Goal: Task Accomplishment & Management: Complete application form

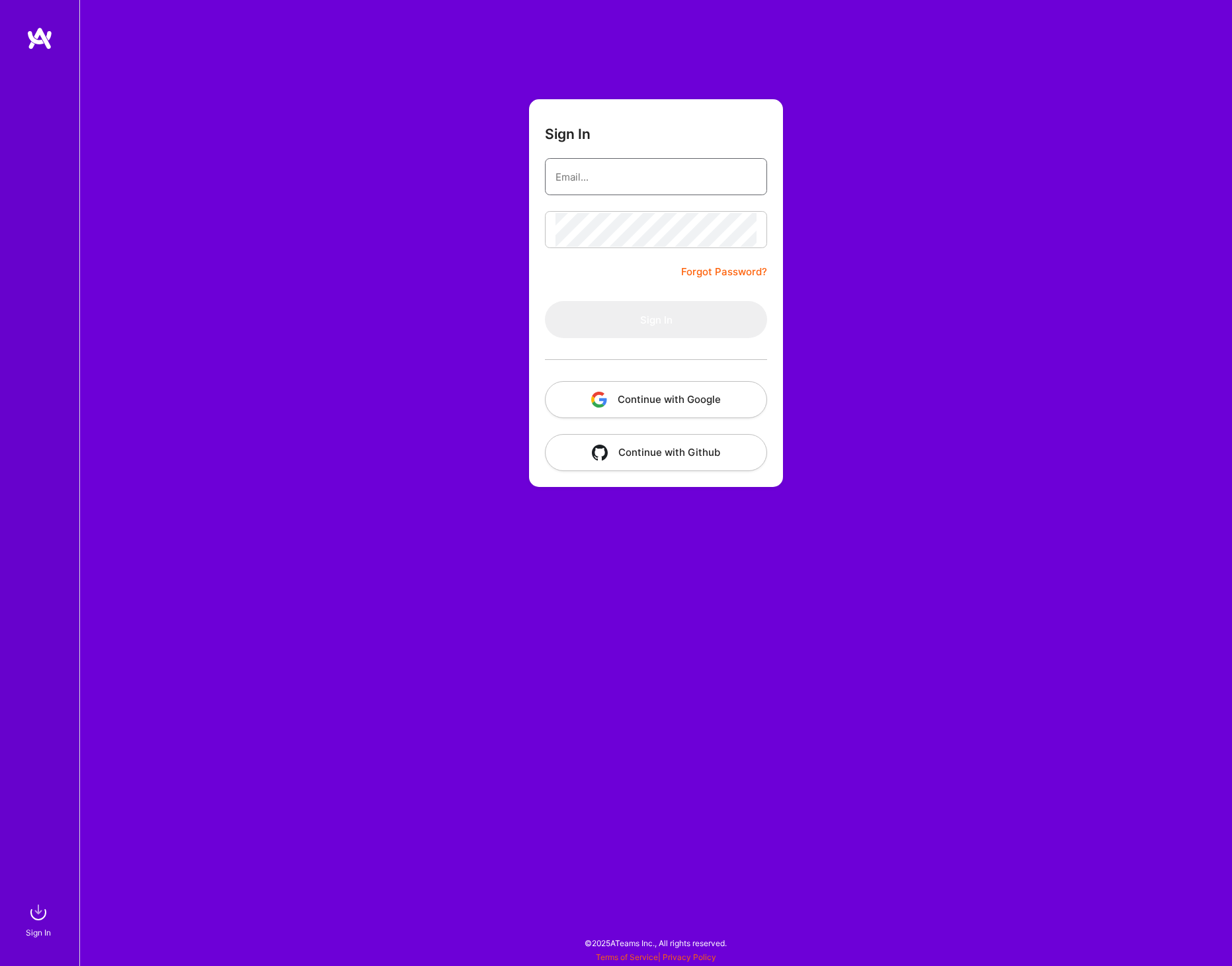
type input "[PERSON_NAME][EMAIL_ADDRESS][DOMAIN_NAME]"
click at [612, 325] on button "Sign In" at bounding box center [656, 319] width 222 height 37
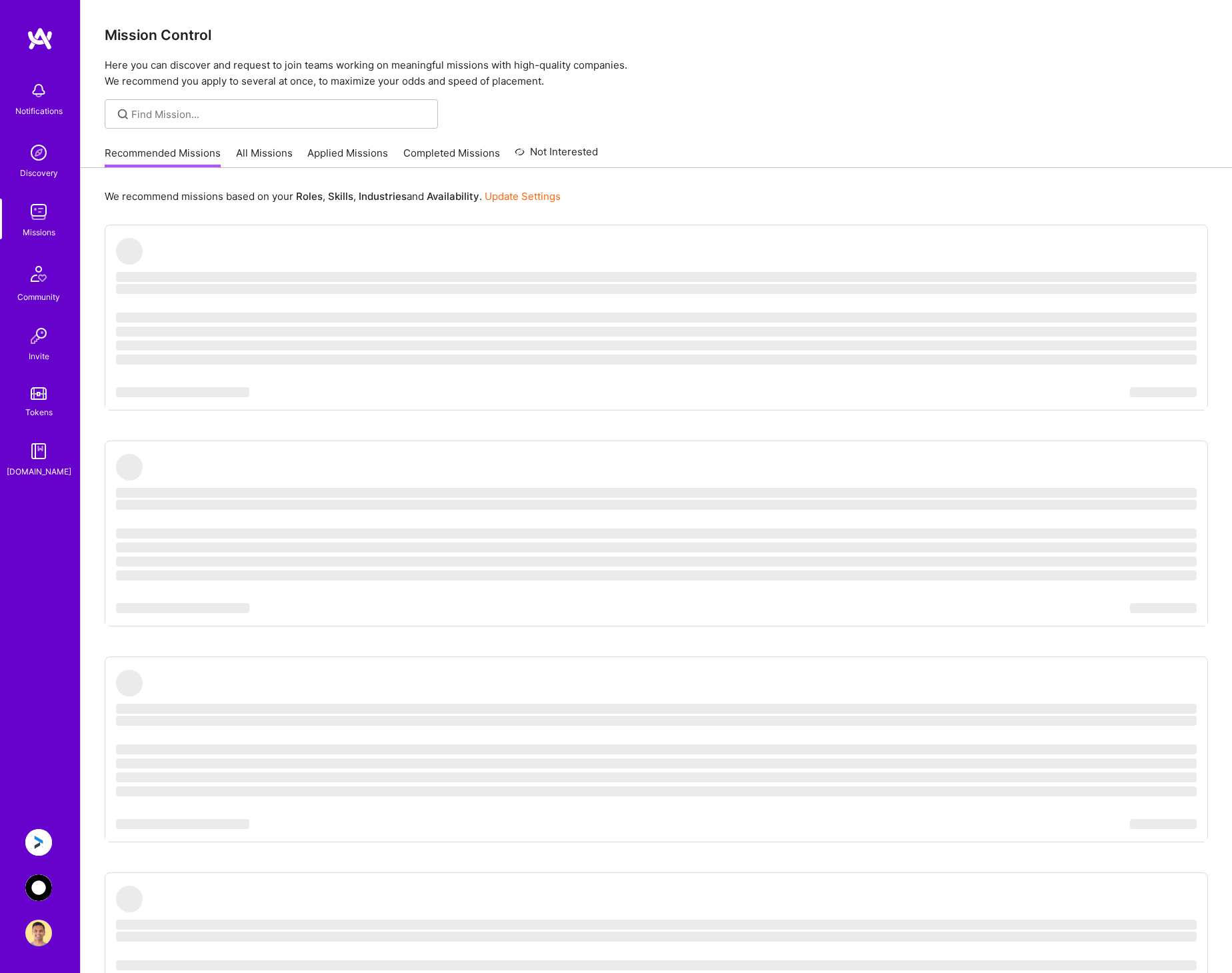
click at [40, 881] on img at bounding box center [38, 887] width 26 height 26
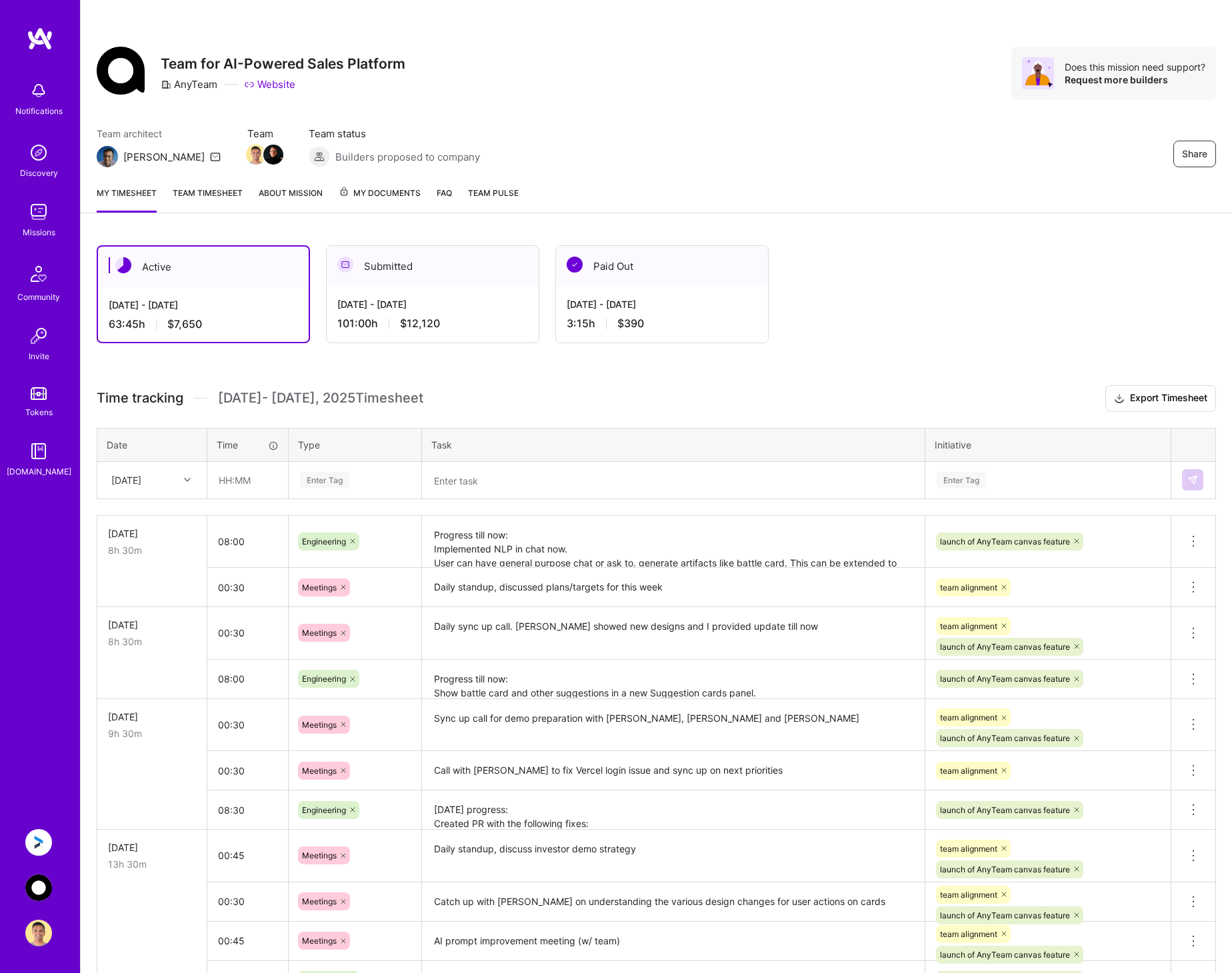
click at [174, 477] on div "[DATE]" at bounding box center [141, 480] width 74 height 22
click at [148, 687] on div "[DATE]" at bounding box center [152, 688] width 108 height 24
click at [268, 480] on input "text" at bounding box center [247, 480] width 79 height 35
type input "00:30"
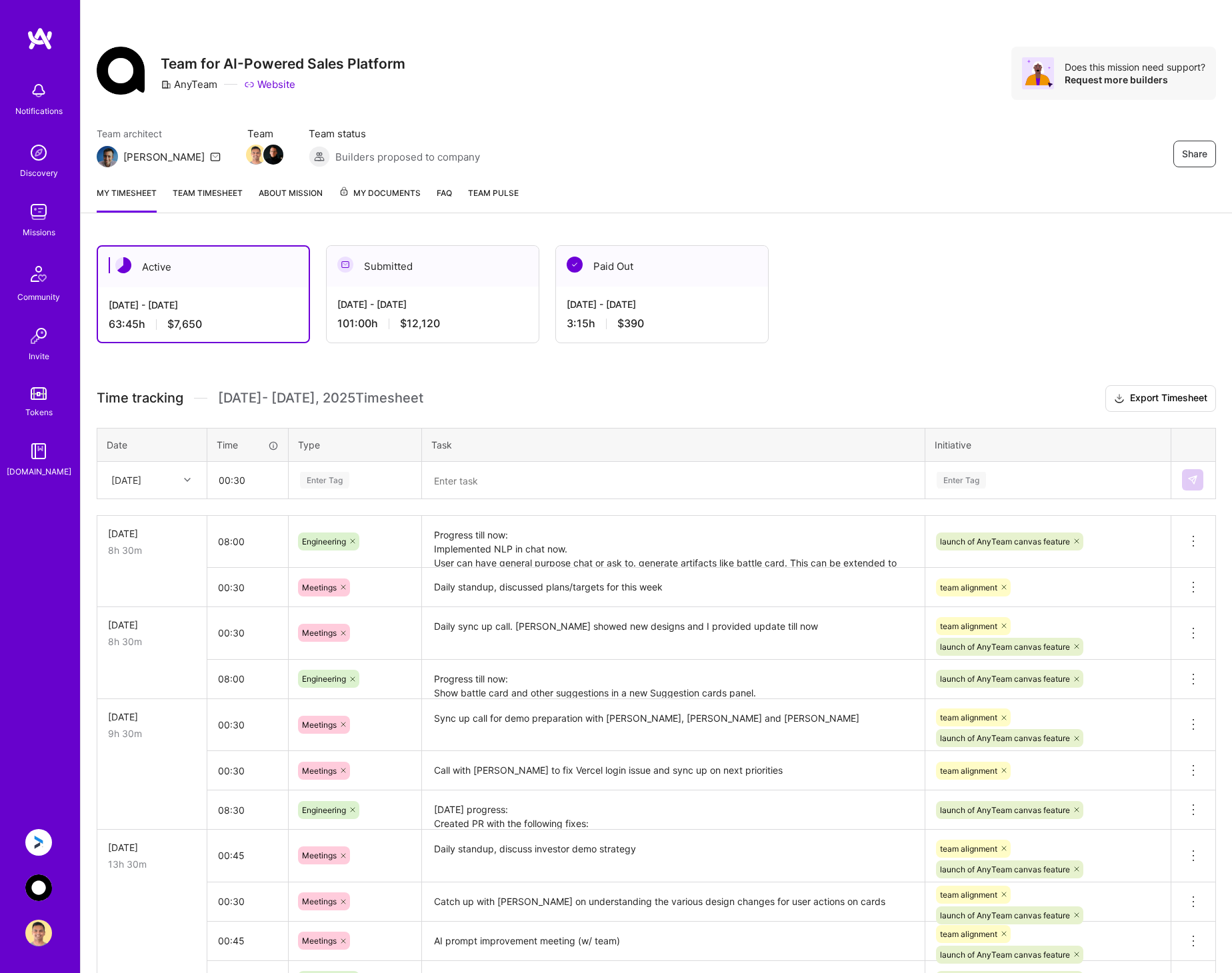
click at [218, 198] on link "Team timesheet" at bounding box center [207, 199] width 70 height 26
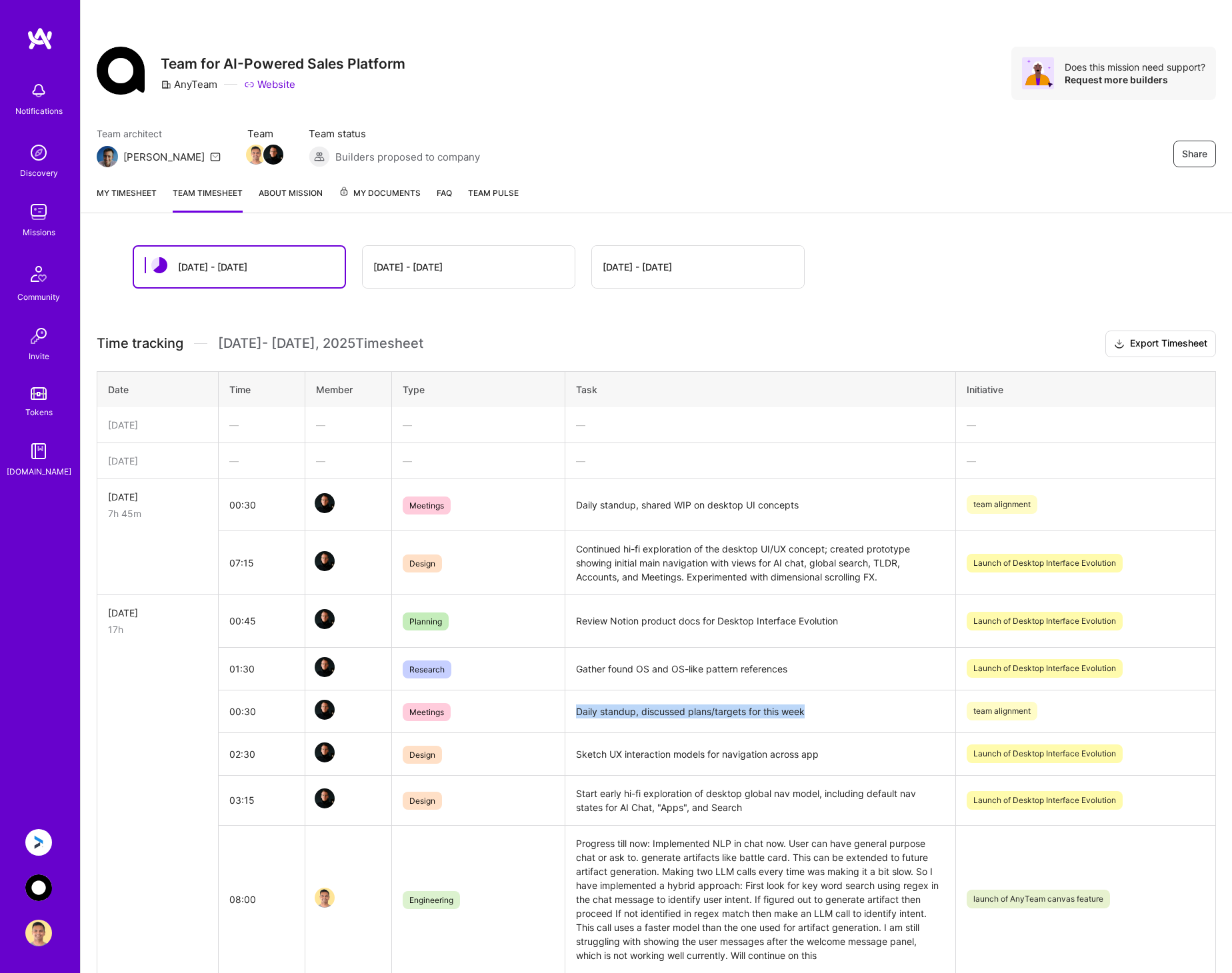
drag, startPoint x: 809, startPoint y: 714, endPoint x: 576, endPoint y: 714, distance: 233.0
click at [576, 714] on td "Daily standup, discussed plans/targets for this week" at bounding box center [760, 711] width 390 height 43
copy td "Daily standup, discussed plans/targets for this week"
click at [775, 531] on td "Continued hi-fi exploration of the desktop UI/UX concept; created prototype sho…" at bounding box center [760, 563] width 390 height 64
drag, startPoint x: 823, startPoint y: 504, endPoint x: 573, endPoint y: 514, distance: 250.2
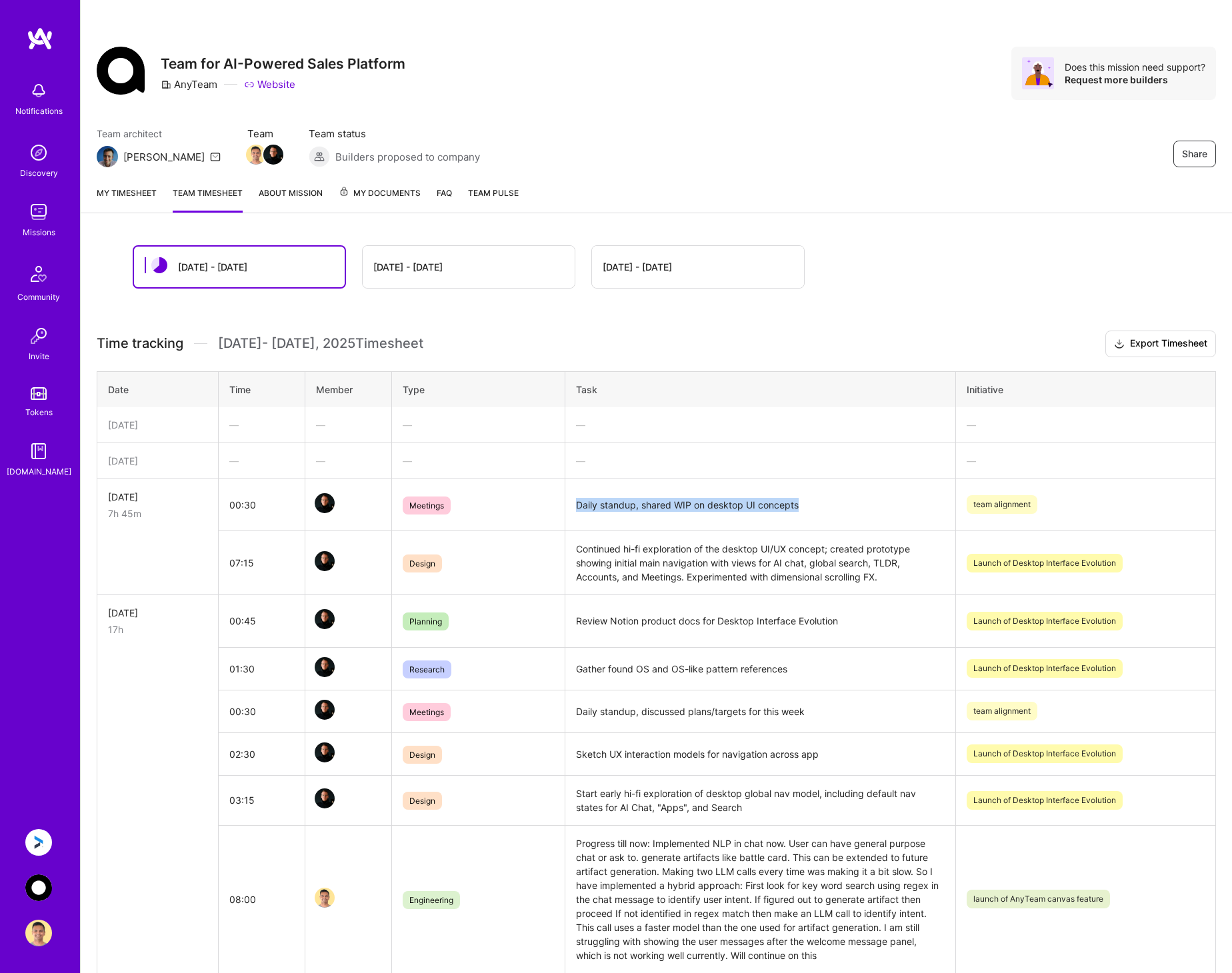
click at [573, 514] on td "Daily standup, shared WIP on desktop UI concepts" at bounding box center [760, 505] width 390 height 53
copy td "Daily standup, shared WIP on desktop UI concepts"
click at [128, 191] on link "My timesheet" at bounding box center [126, 199] width 60 height 26
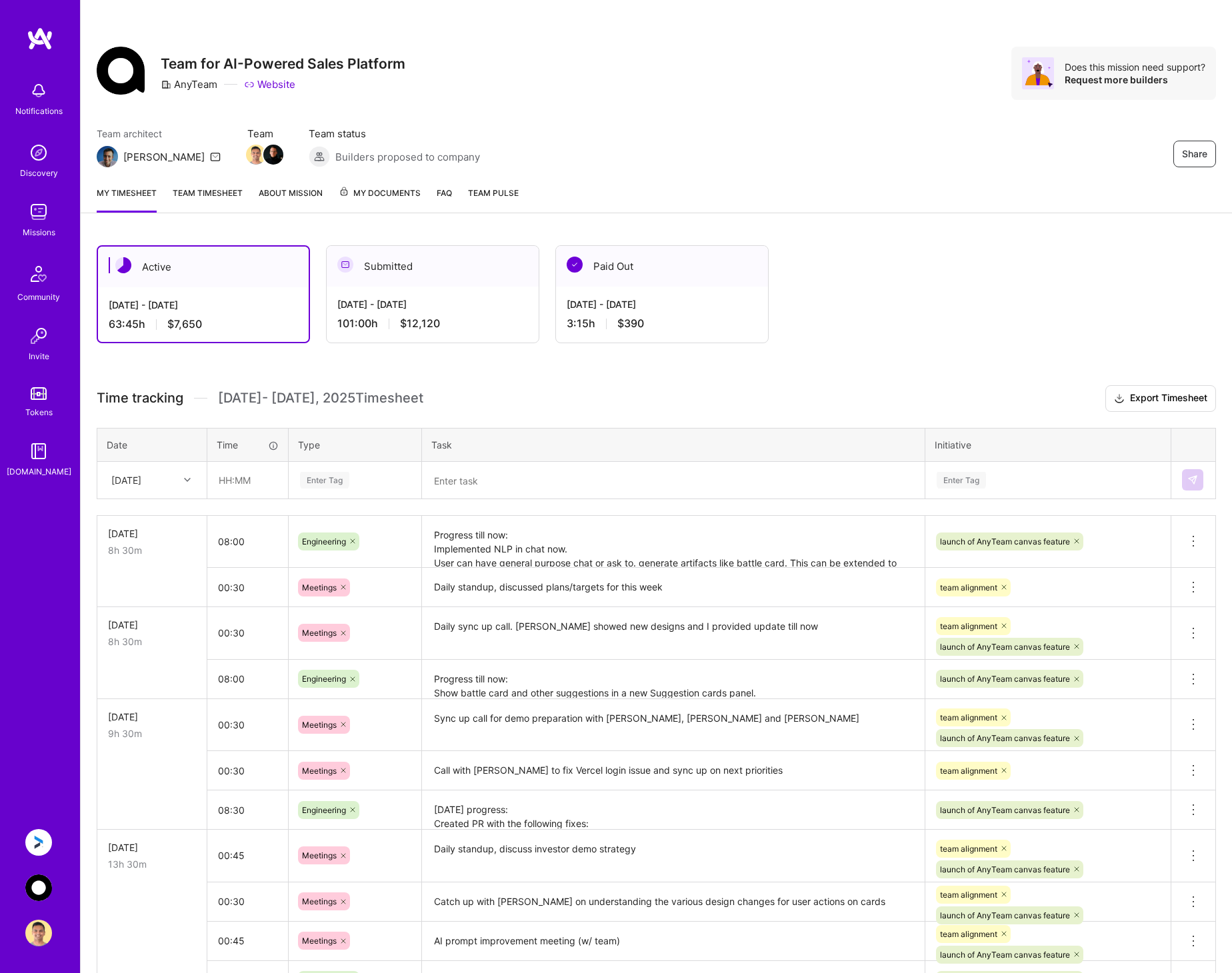
click at [176, 485] on div "[DATE]" at bounding box center [141, 480] width 74 height 22
click at [146, 689] on div "[DATE]" at bounding box center [152, 688] width 108 height 24
click at [237, 486] on input "text" at bounding box center [247, 480] width 79 height 35
type input "00:30"
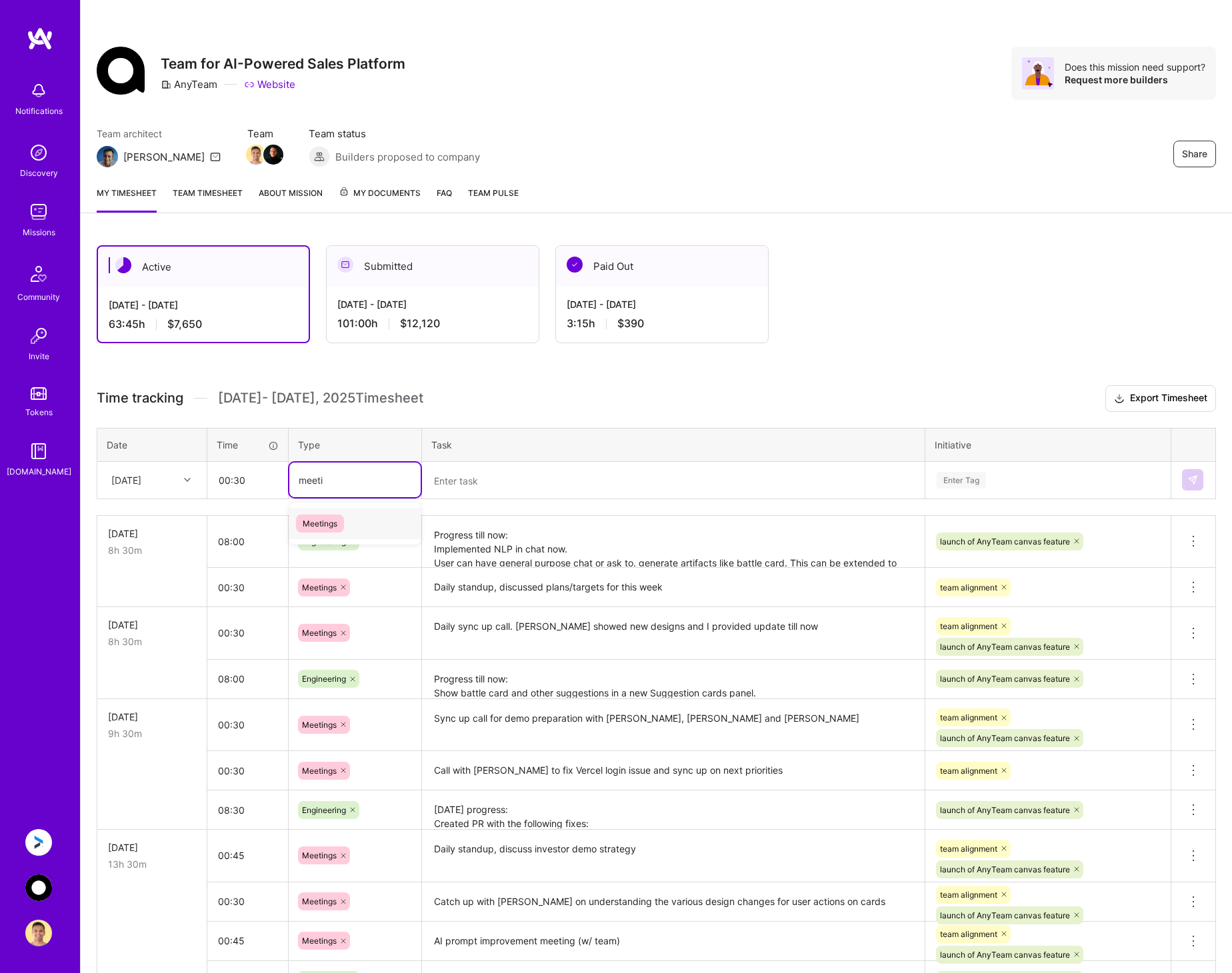
type input "meeting"
click at [384, 522] on div "Meetings" at bounding box center [355, 523] width 131 height 31
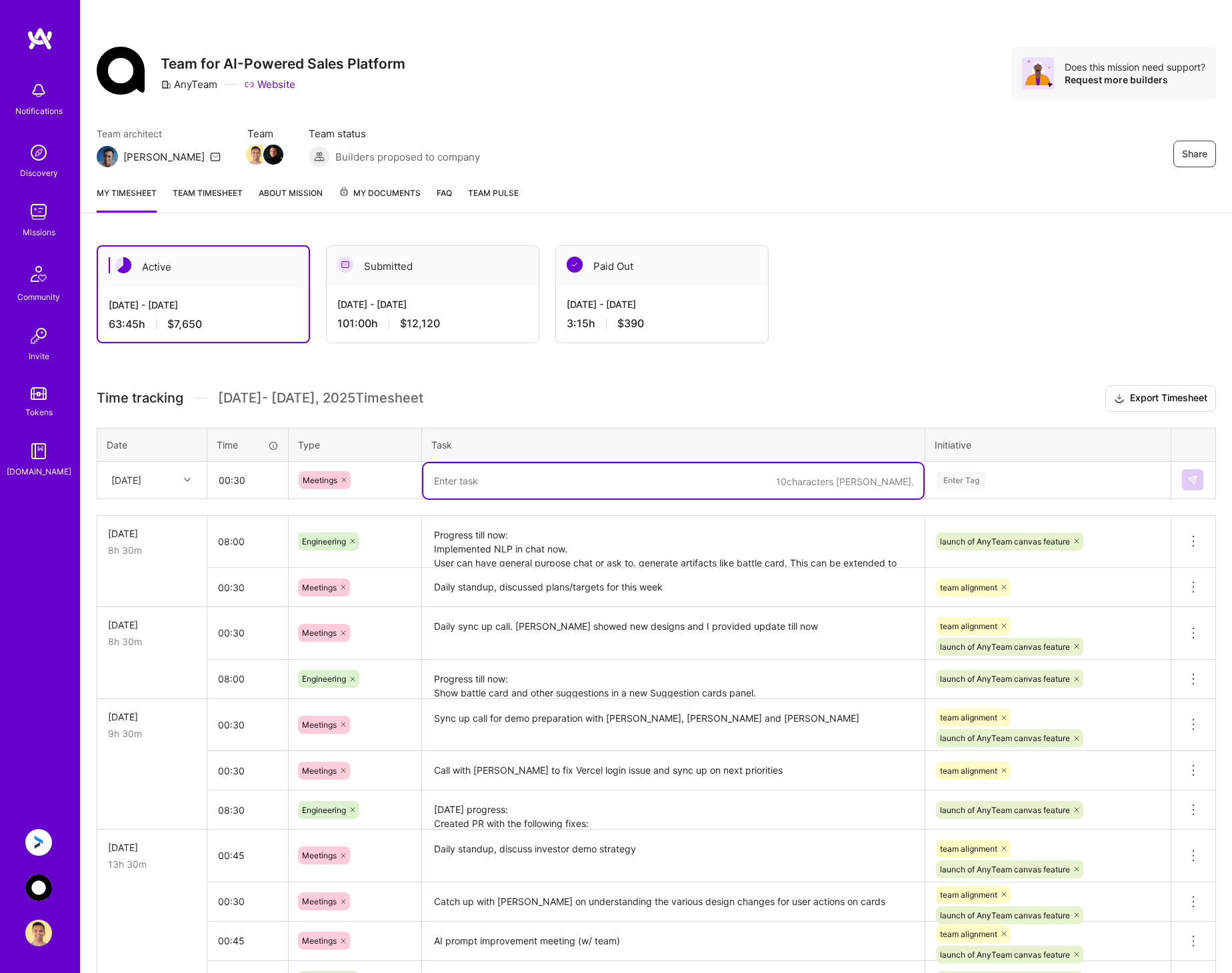
click at [486, 475] on textarea at bounding box center [673, 480] width 500 height 35
paste textarea "Daily standup, shared WIP on desktop UI concepts"
click at [494, 487] on textarea "Daily standup, shared WIP on desktop UI concepts" at bounding box center [673, 480] width 500 height 35
type textarea "Daily standup. Discussed priorities for the day: send account research, maintai…"
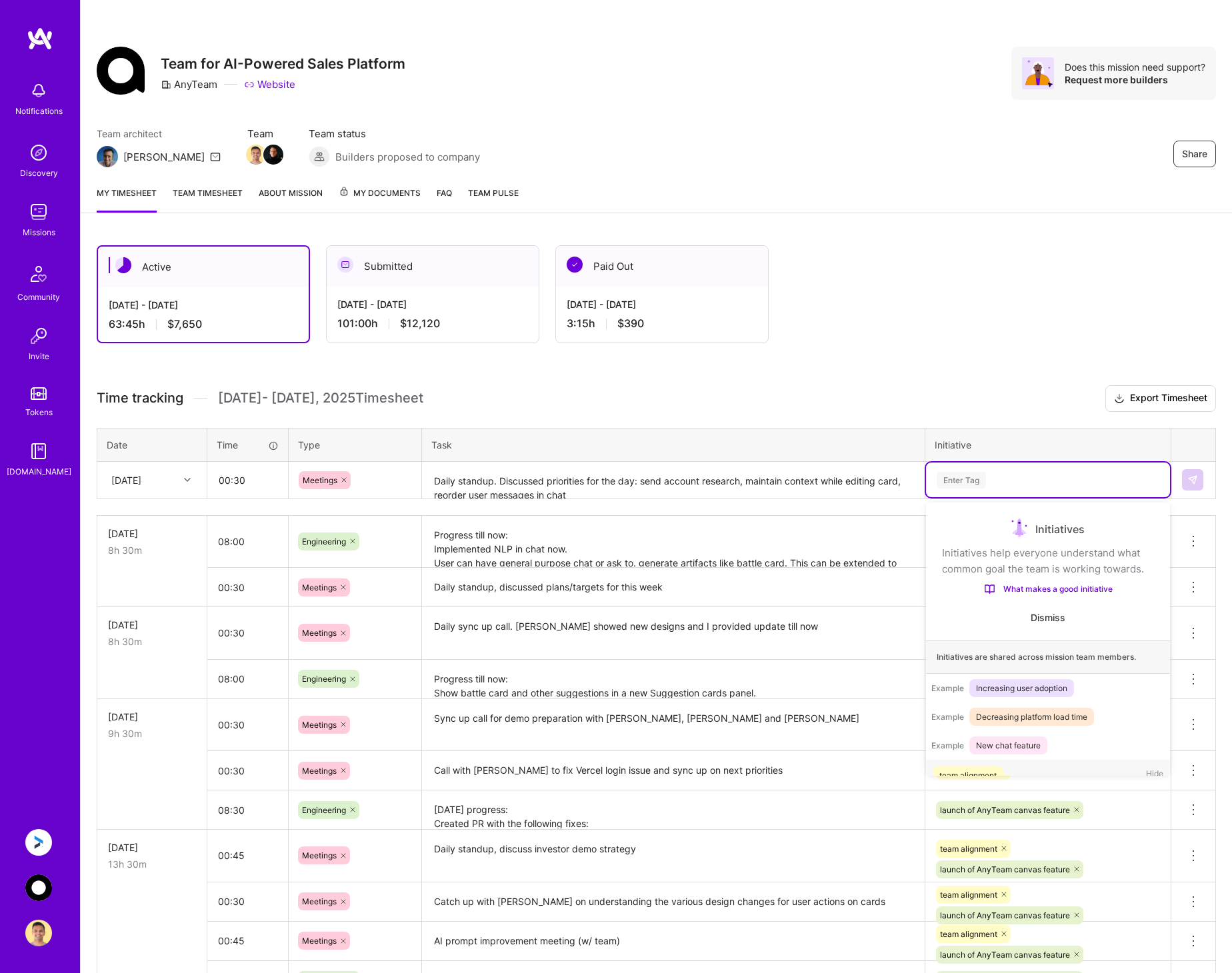
click at [1012, 487] on div "Enter Tag" at bounding box center [1048, 480] width 225 height 17
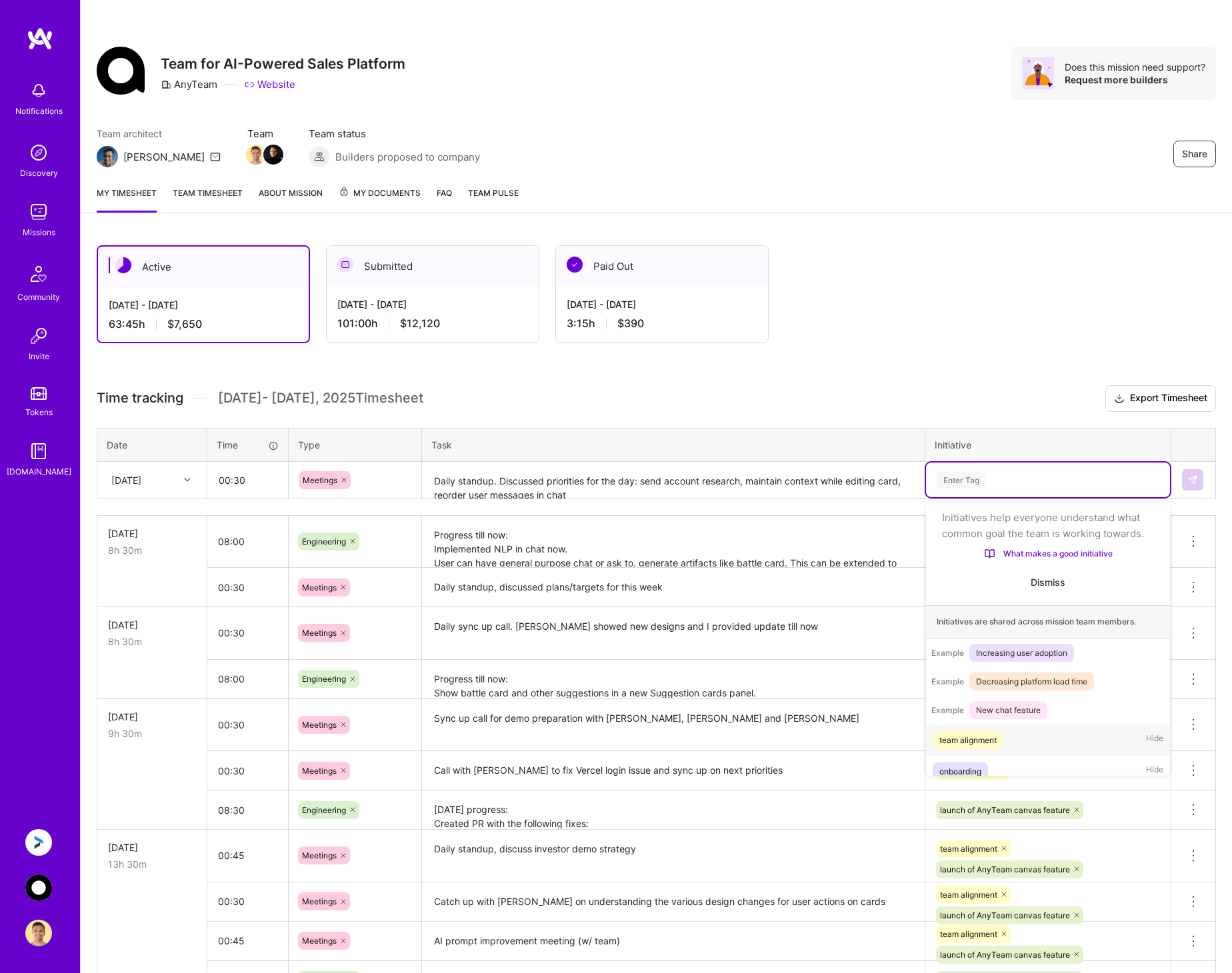
scroll to position [42, 0]
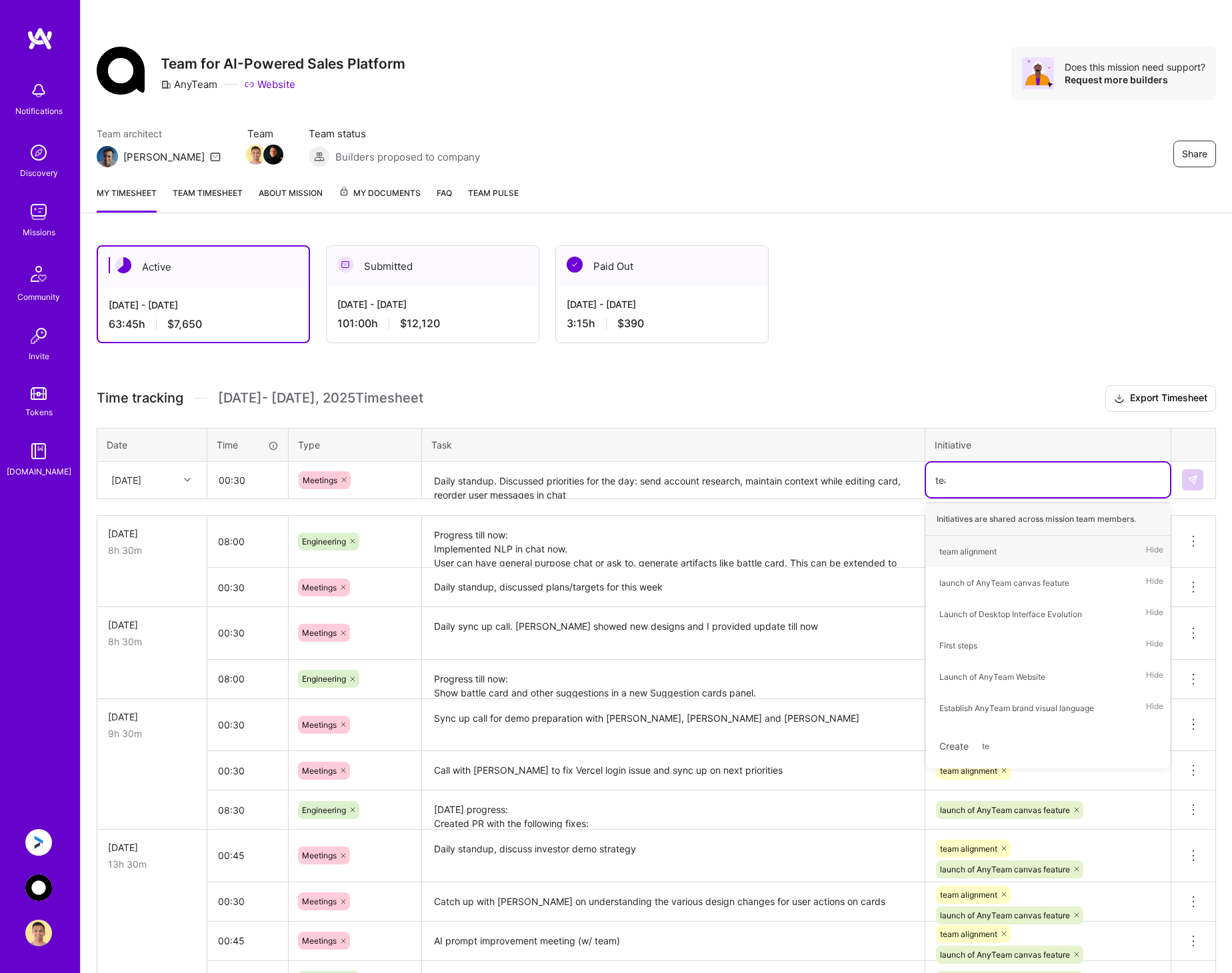
type input "team"
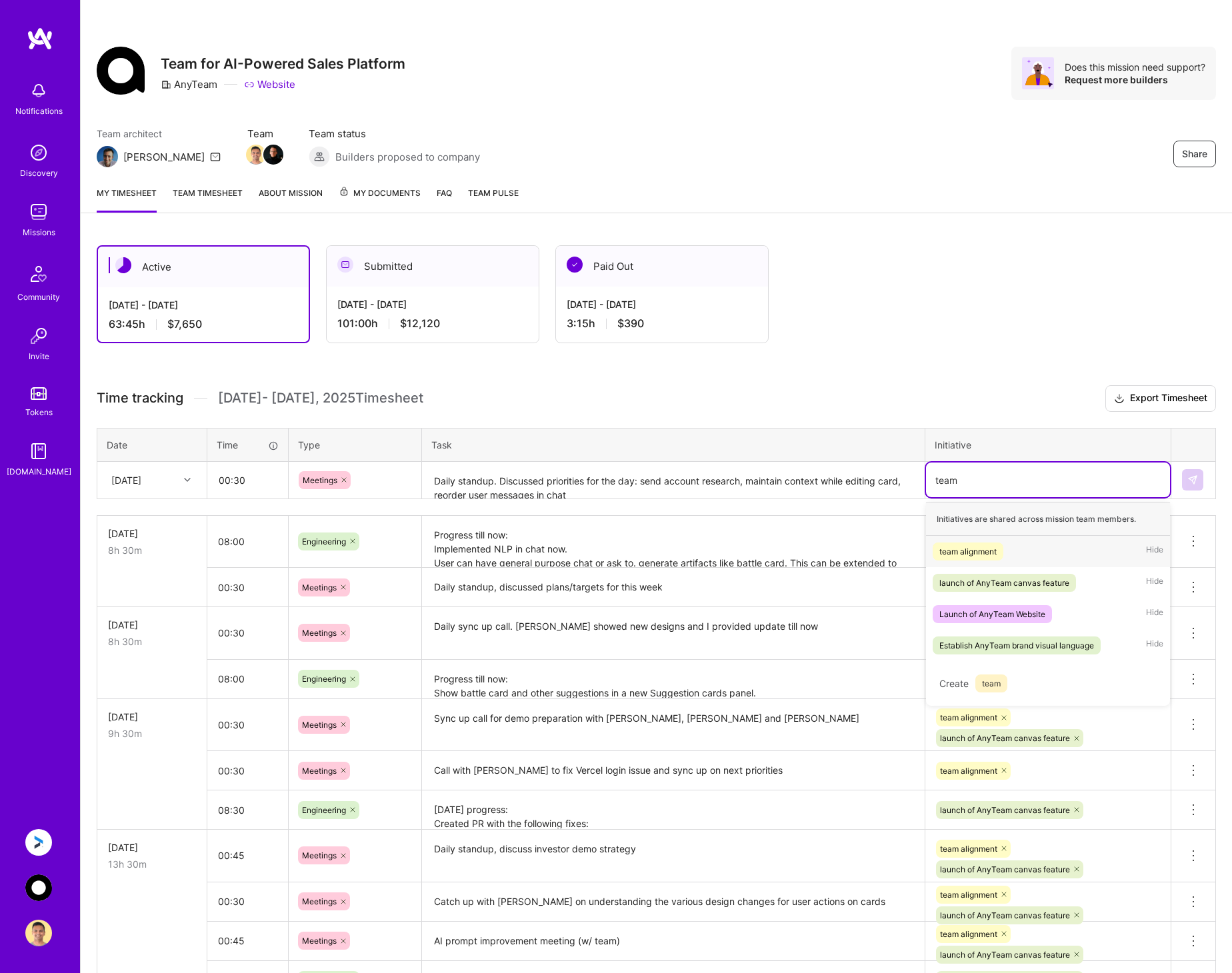
click at [999, 550] on span "team alignment" at bounding box center [968, 551] width 71 height 18
type input "l"
click at [999, 550] on div "launch of AnyTeam canvas feature" at bounding box center [1004, 551] width 130 height 14
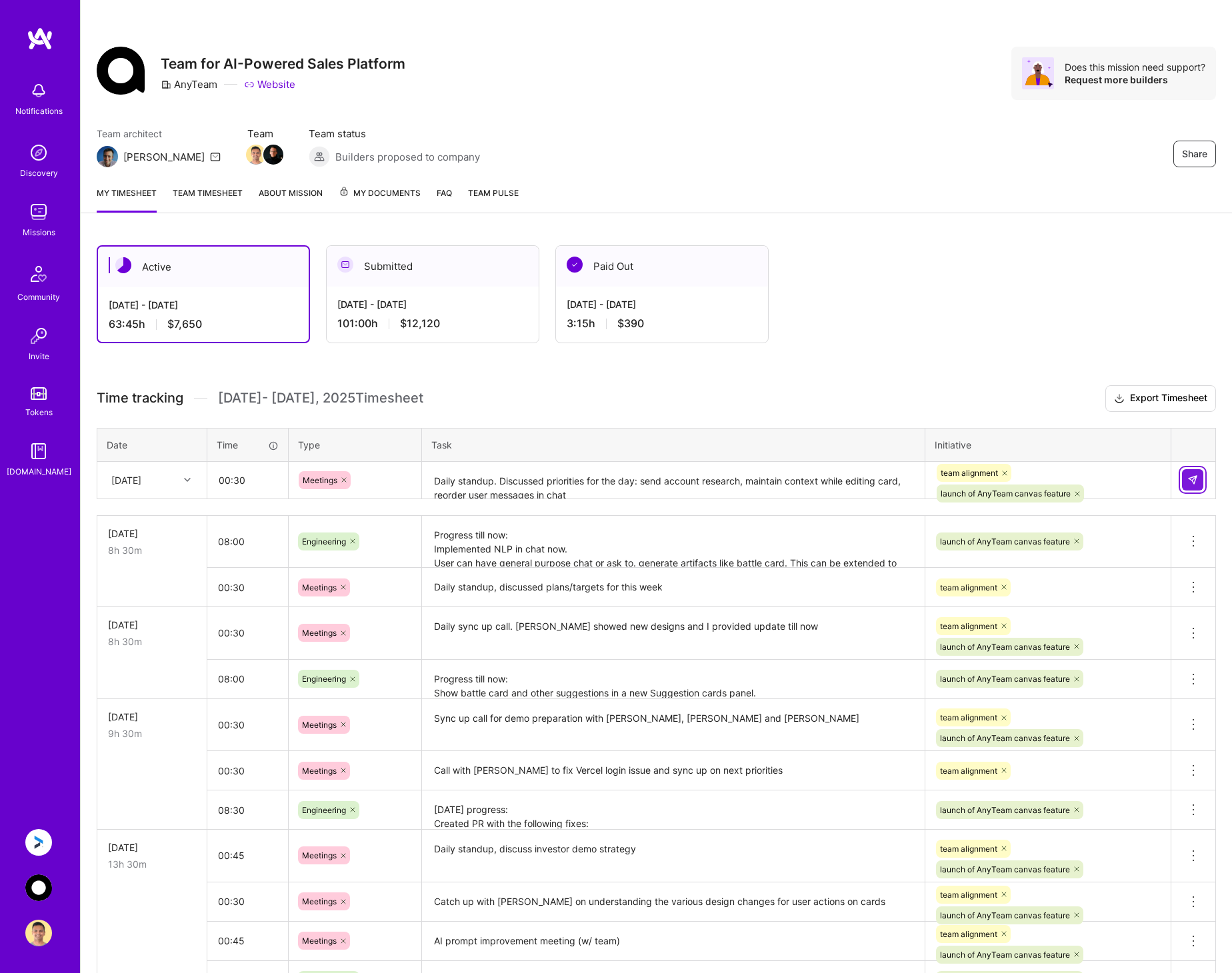
click at [1194, 472] on button at bounding box center [1193, 480] width 22 height 22
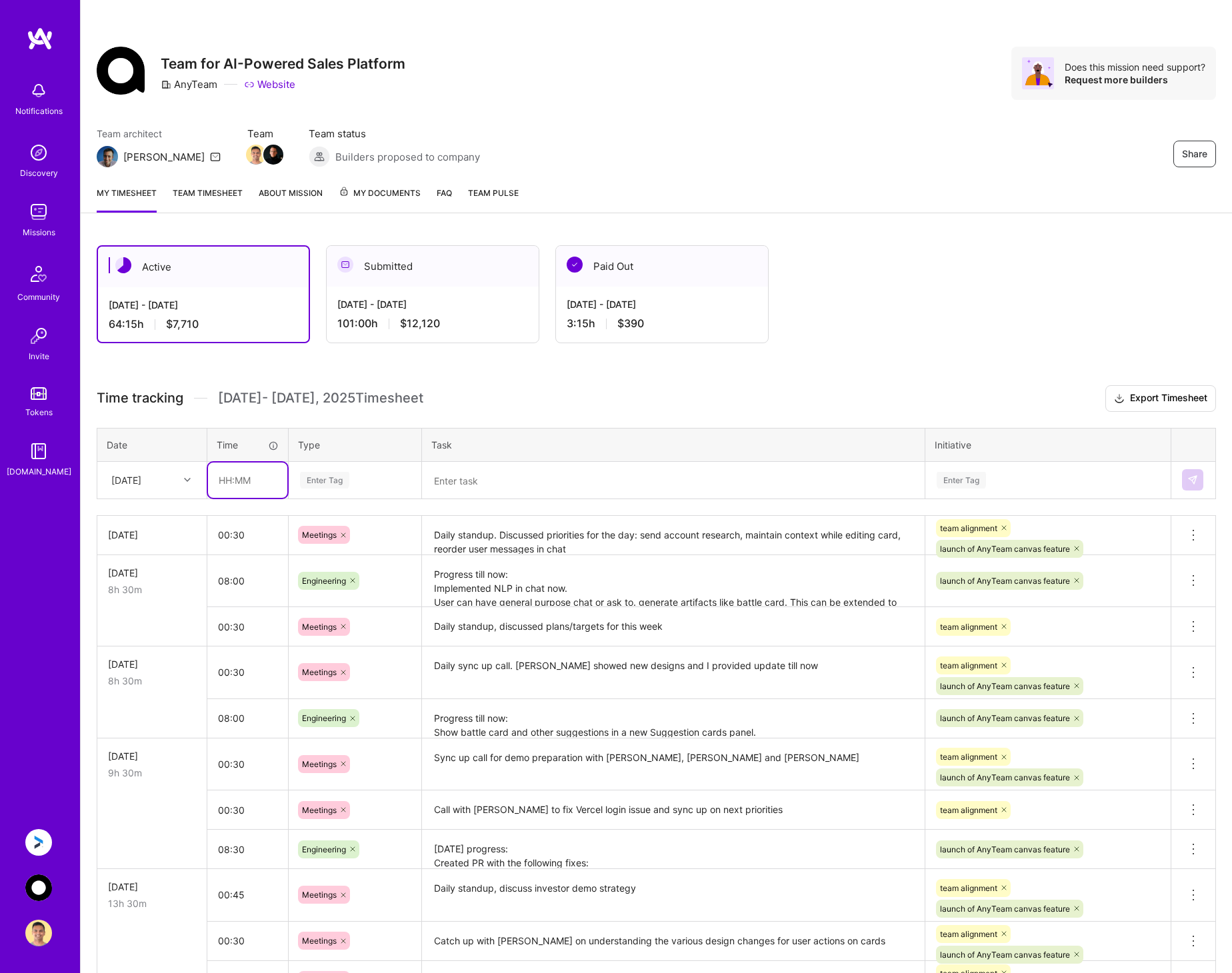
click at [235, 484] on input "text" at bounding box center [247, 480] width 79 height 35
type input "08:00"
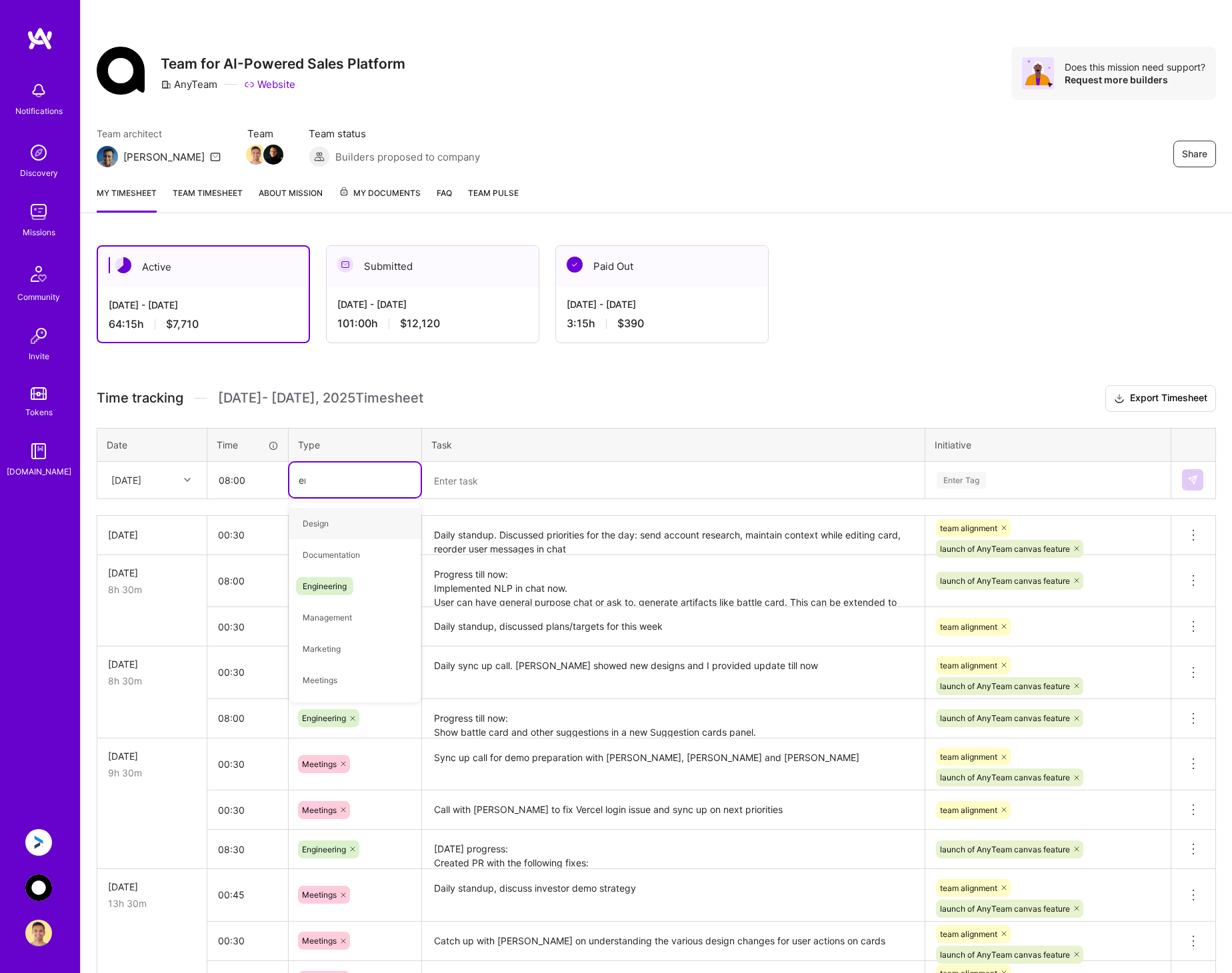
type input "eng"
click at [338, 518] on span "Engineering" at bounding box center [324, 523] width 57 height 18
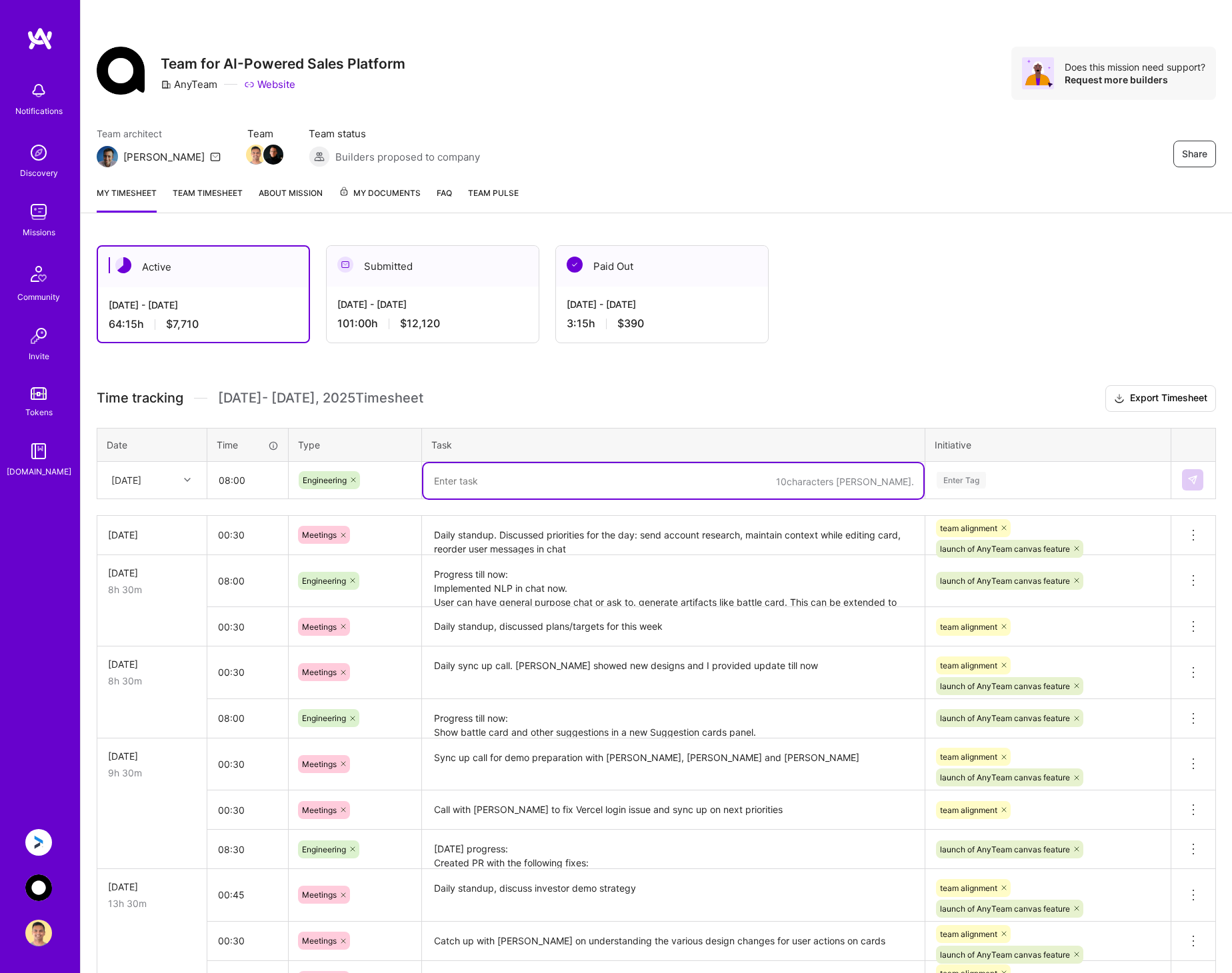
click at [461, 474] on textarea at bounding box center [673, 480] width 500 height 35
click at [500, 474] on textarea at bounding box center [673, 480] width 500 height 35
paste textarea "Progress till now: Raised PR for generating Battle card using NLP Show user mes…"
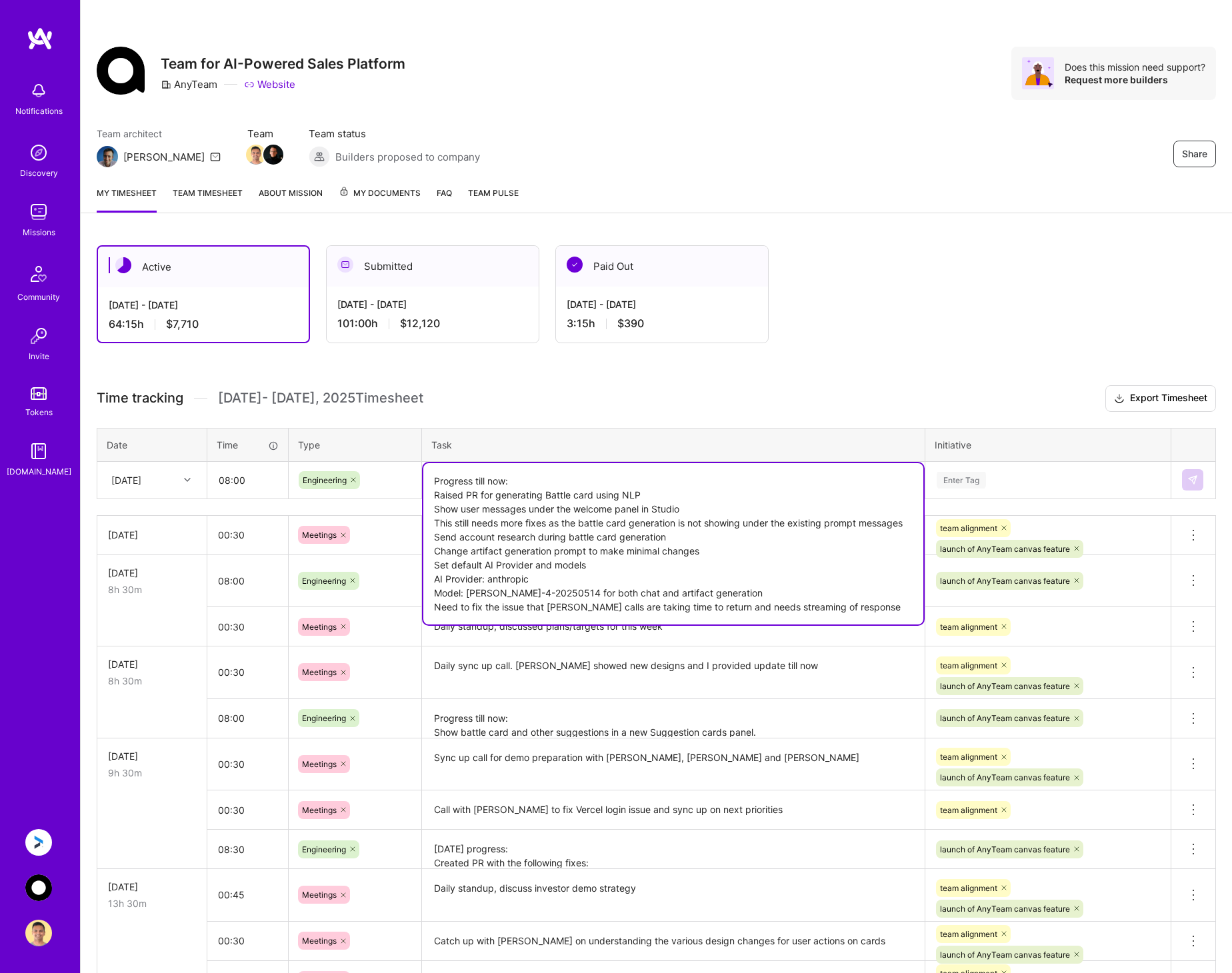
type textarea "Progress till now: Raised PR for generating Battle card using NLP Show user mes…"
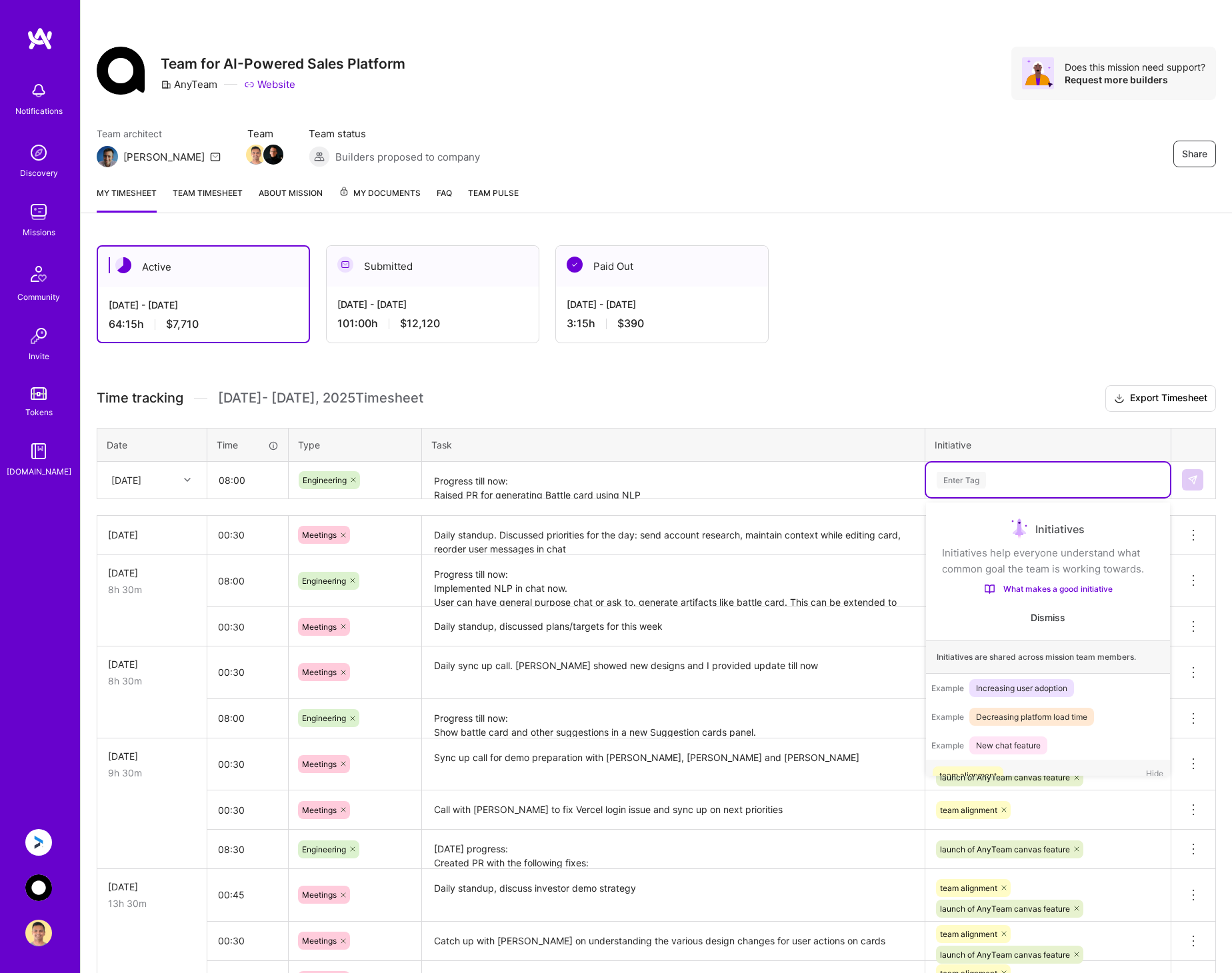
drag, startPoint x: 1099, startPoint y: 489, endPoint x: 1092, endPoint y: 484, distance: 8.6
click at [1098, 488] on div "Enter Tag" at bounding box center [1048, 479] width 244 height 34
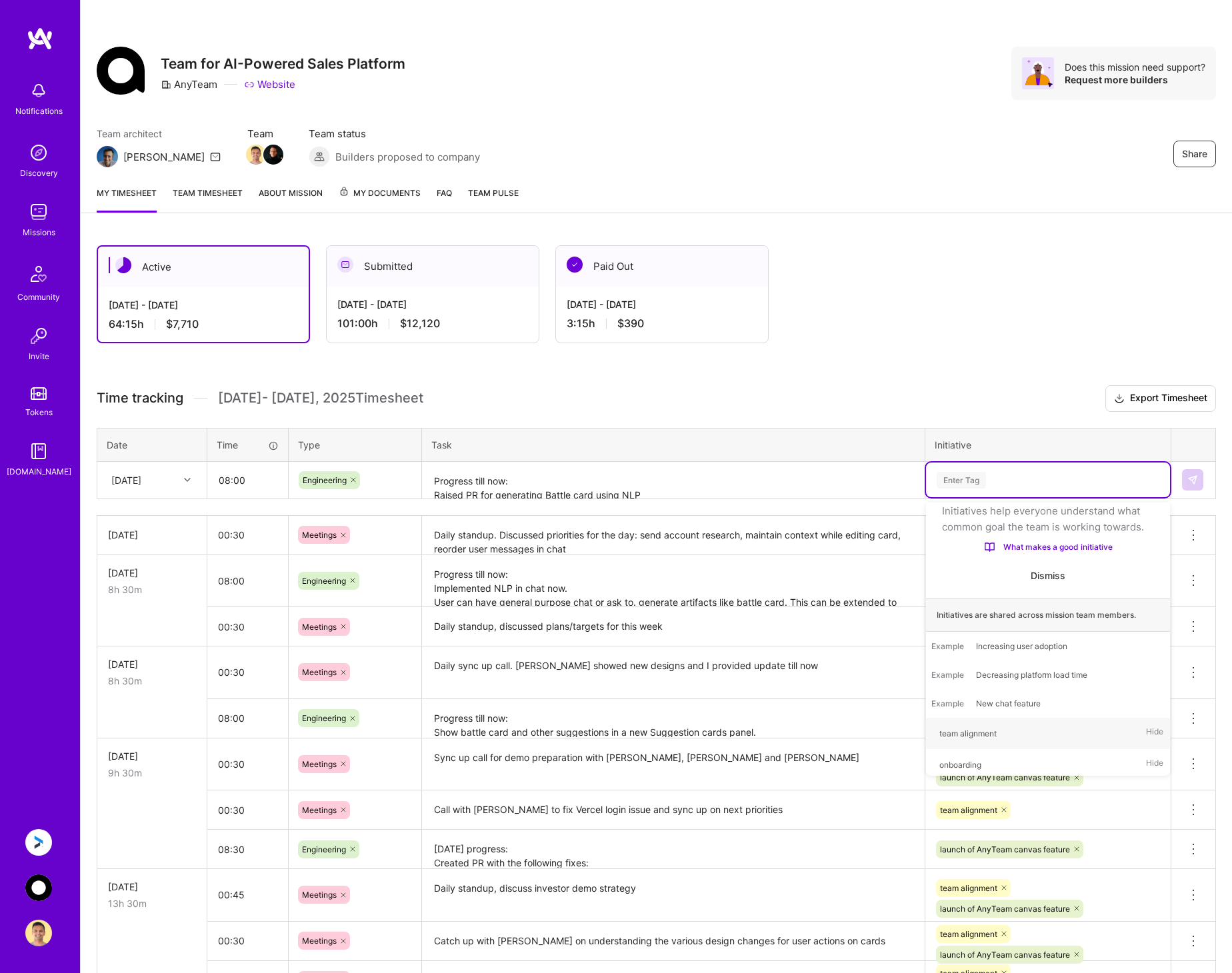
type input "l"
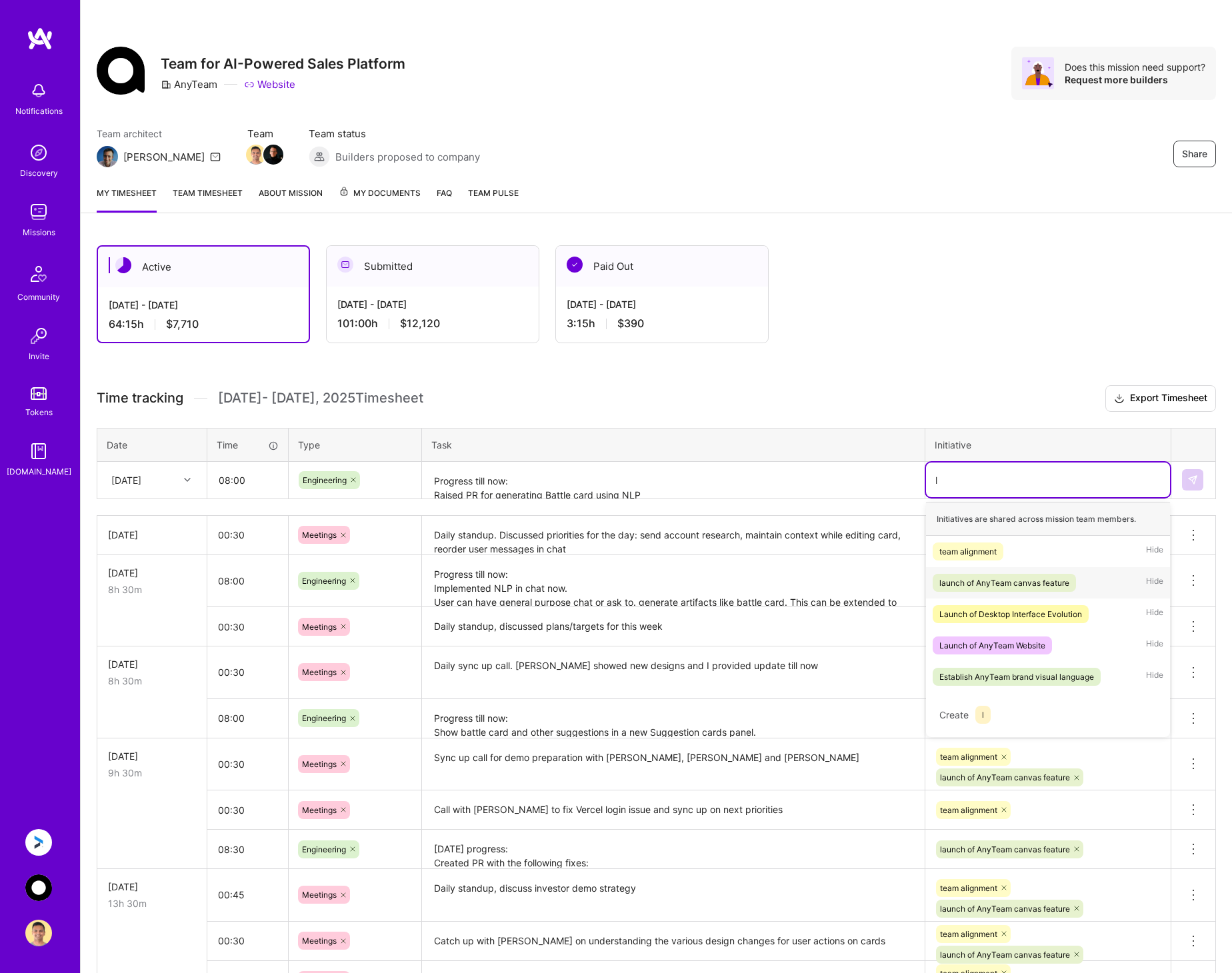
click at [1049, 579] on div "launch of AnyTeam canvas feature" at bounding box center [1004, 582] width 130 height 14
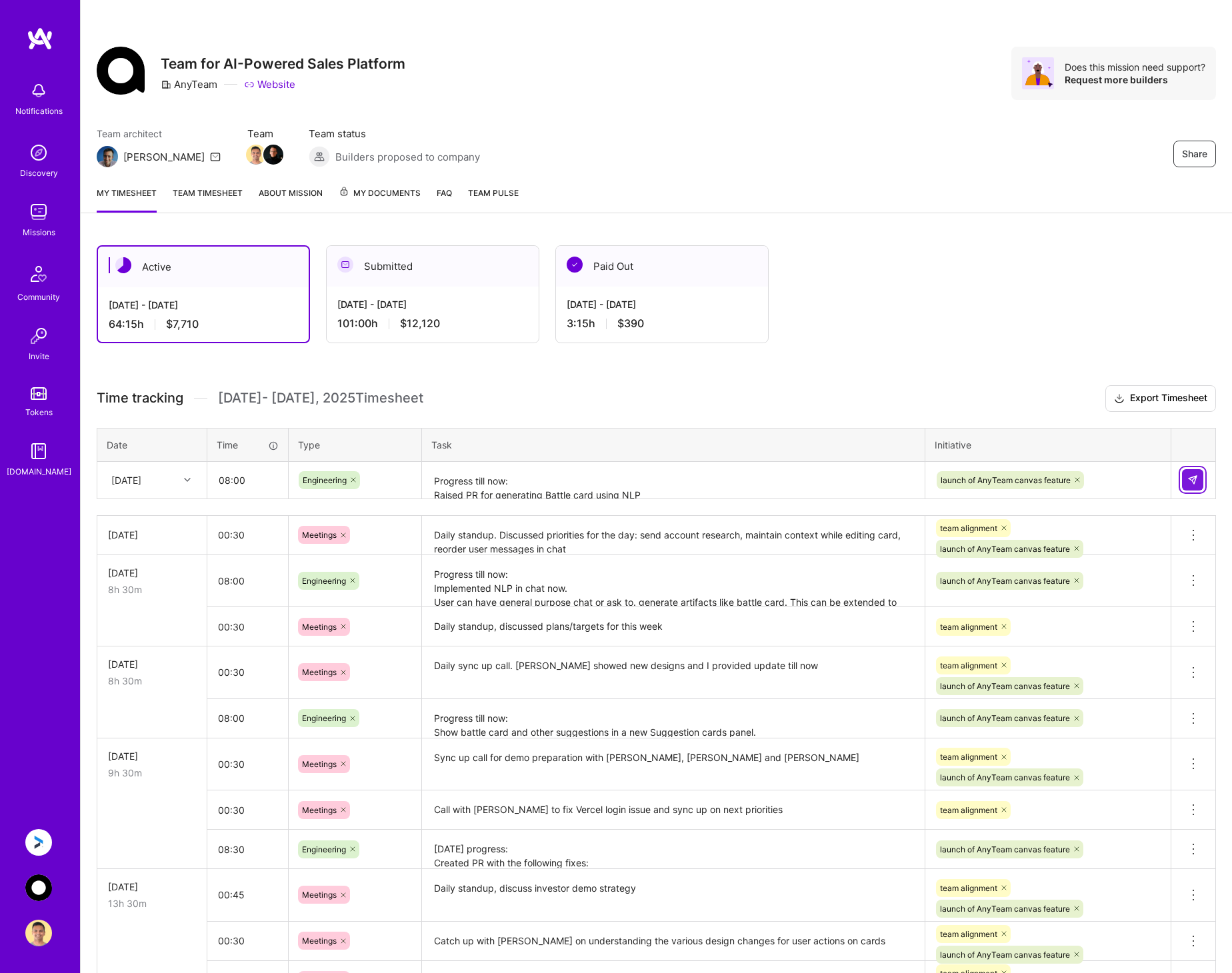
click at [1198, 482] on button at bounding box center [1193, 480] width 22 height 22
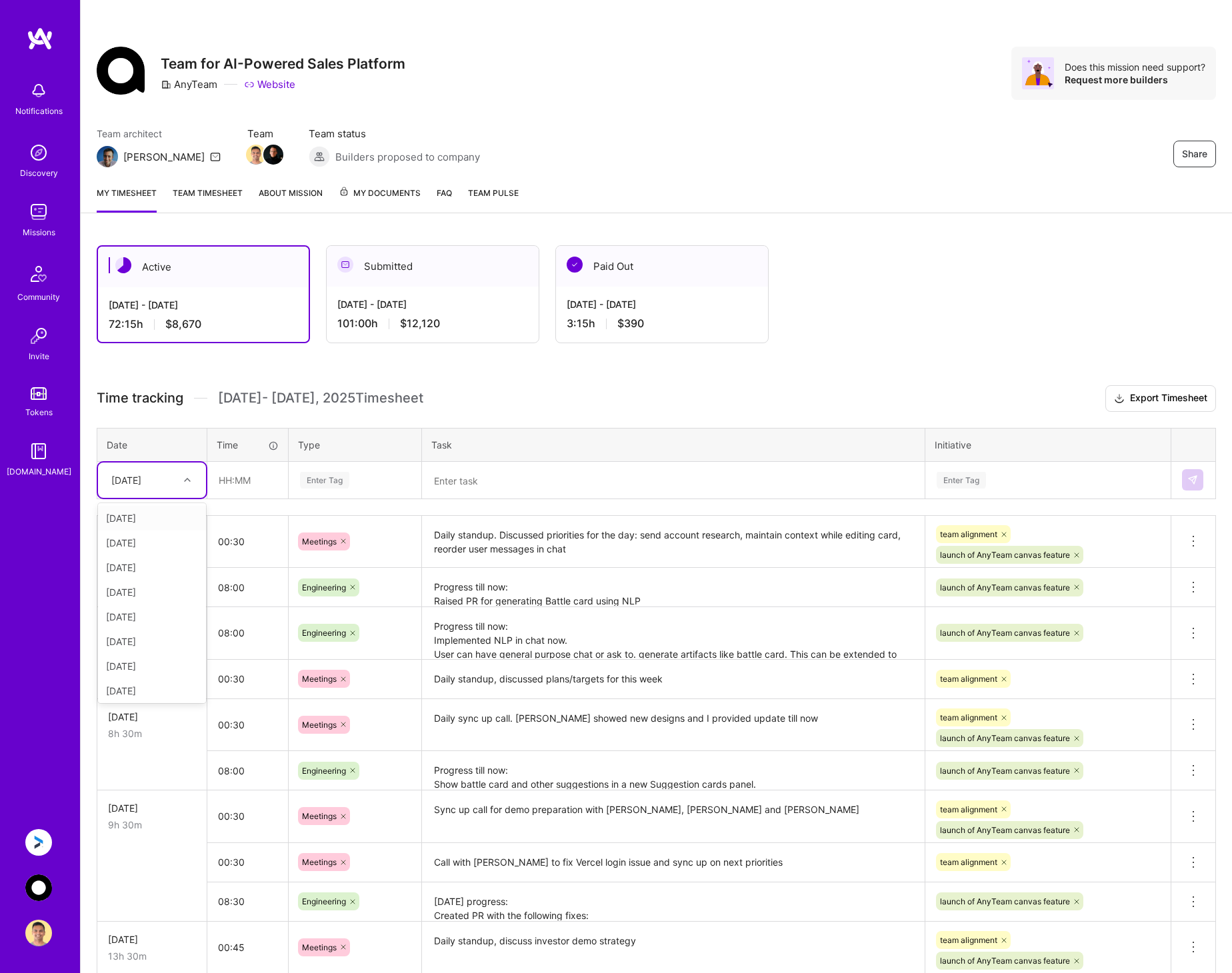
click at [177, 482] on div "[DATE]" at bounding box center [141, 480] width 74 height 22
click at [142, 686] on div "[DATE]" at bounding box center [152, 688] width 108 height 24
click at [252, 478] on input "text" at bounding box center [247, 480] width 79 height 35
type input "00:30"
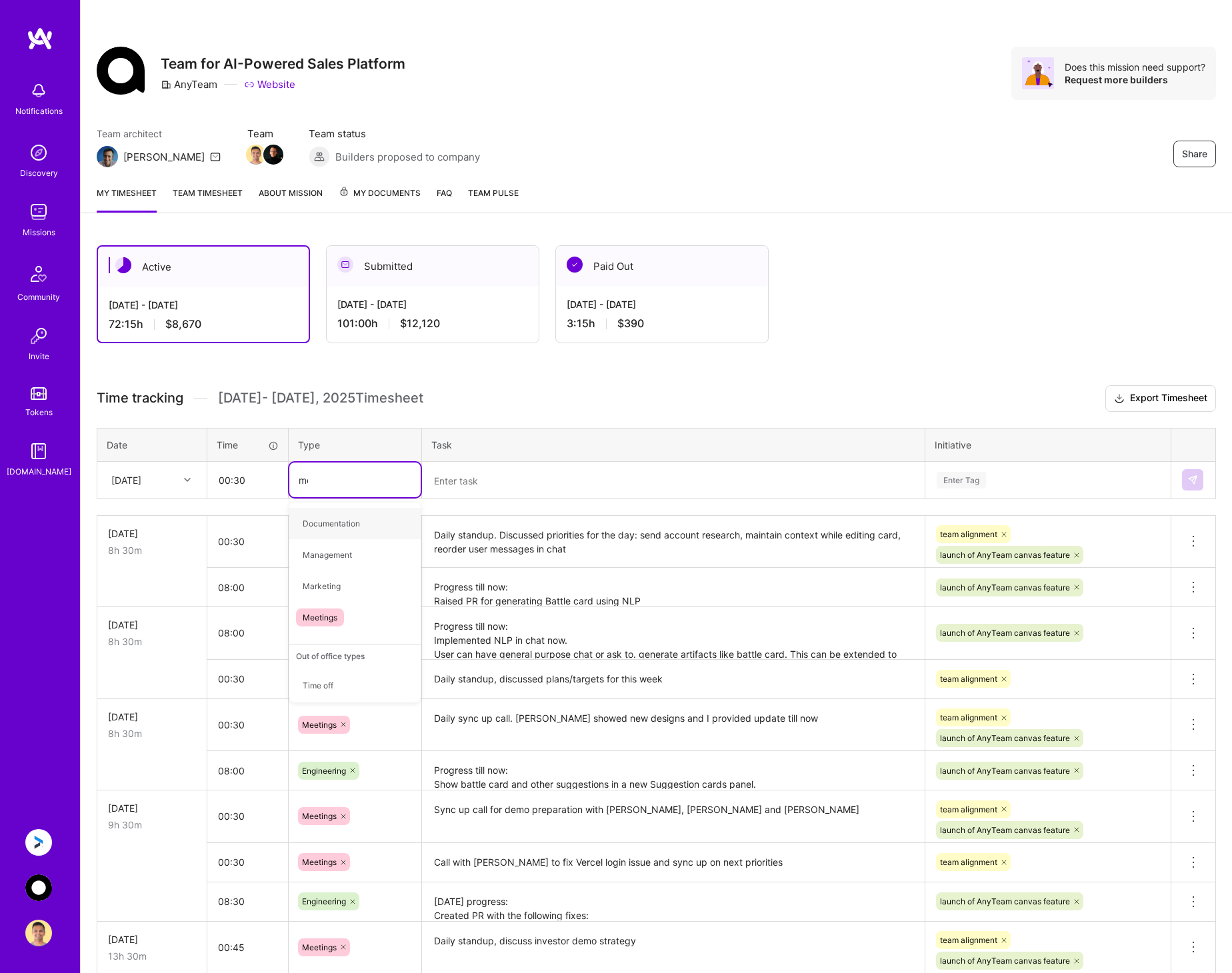
type input "mee"
click at [335, 528] on span "Meetings" at bounding box center [320, 523] width 48 height 18
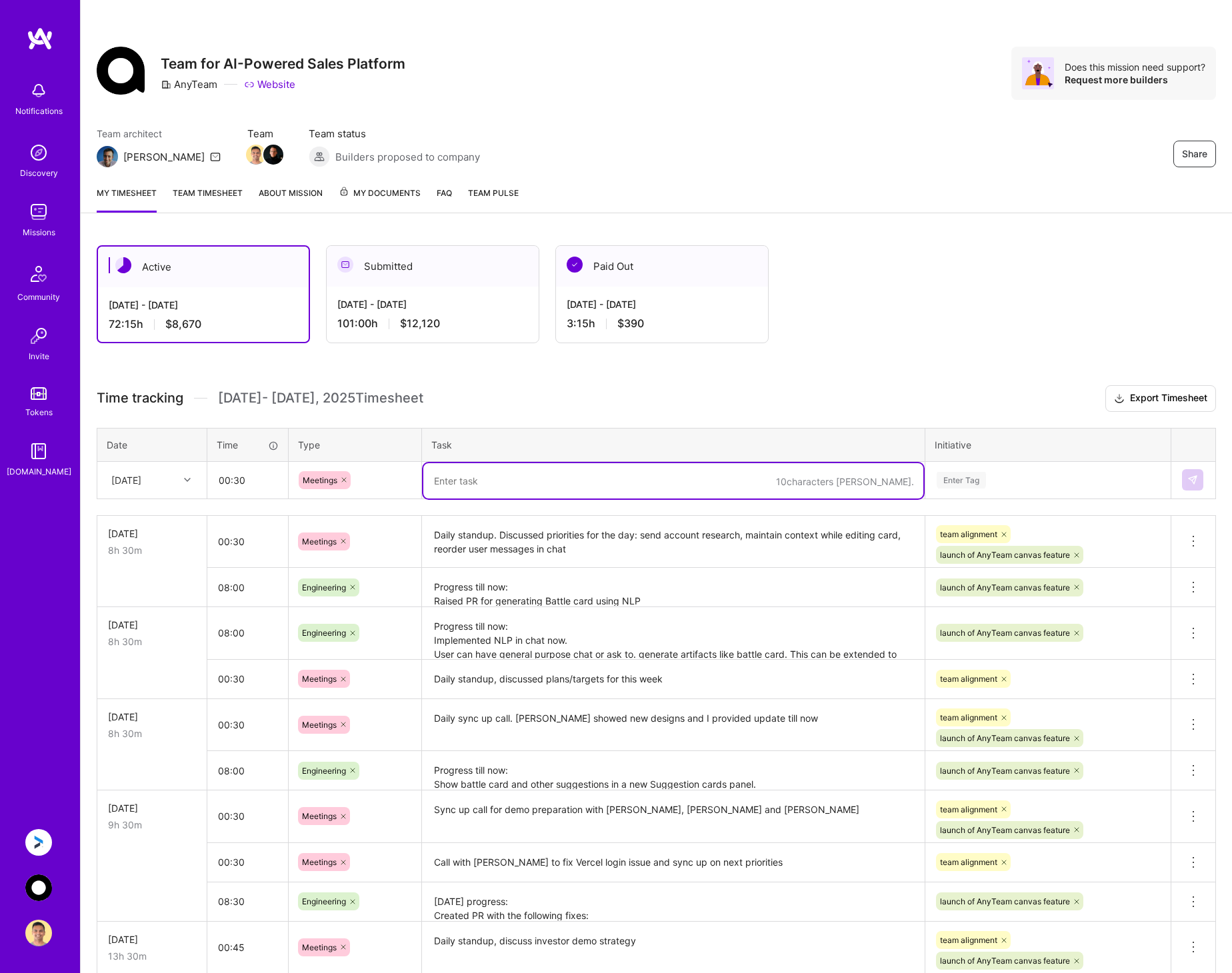
click at [464, 479] on textarea at bounding box center [673, 480] width 500 height 35
click at [772, 486] on textarea "Daily stand up call. Discussed Canvas battle card issues faced during demo. Liv…" at bounding box center [673, 487] width 500 height 49
type textarea "Daily stand up call. Discussed Canvas battle card issues faced during demo"
click at [1085, 478] on div "Enter Tag" at bounding box center [1048, 480] width 225 height 17
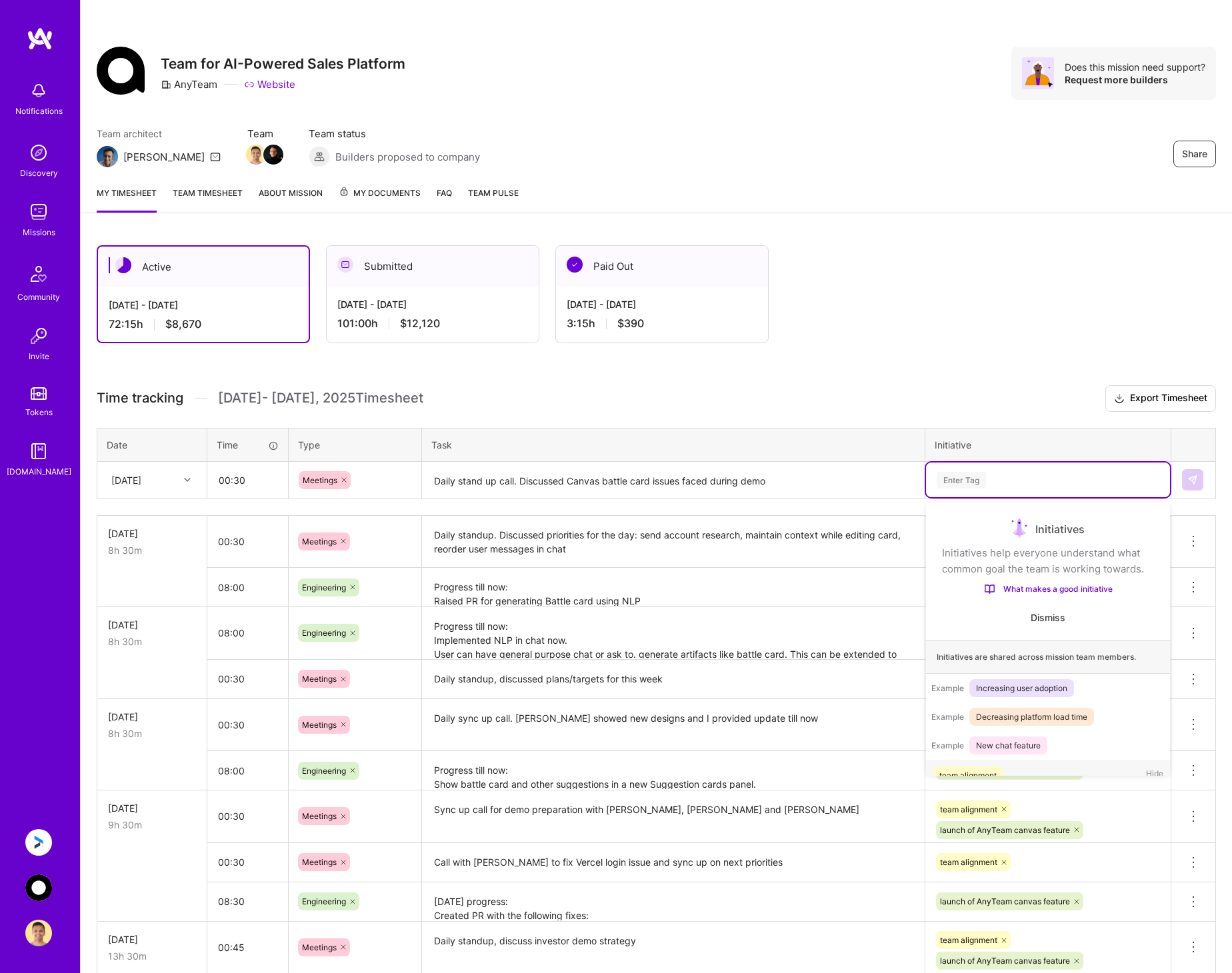
scroll to position [42, 0]
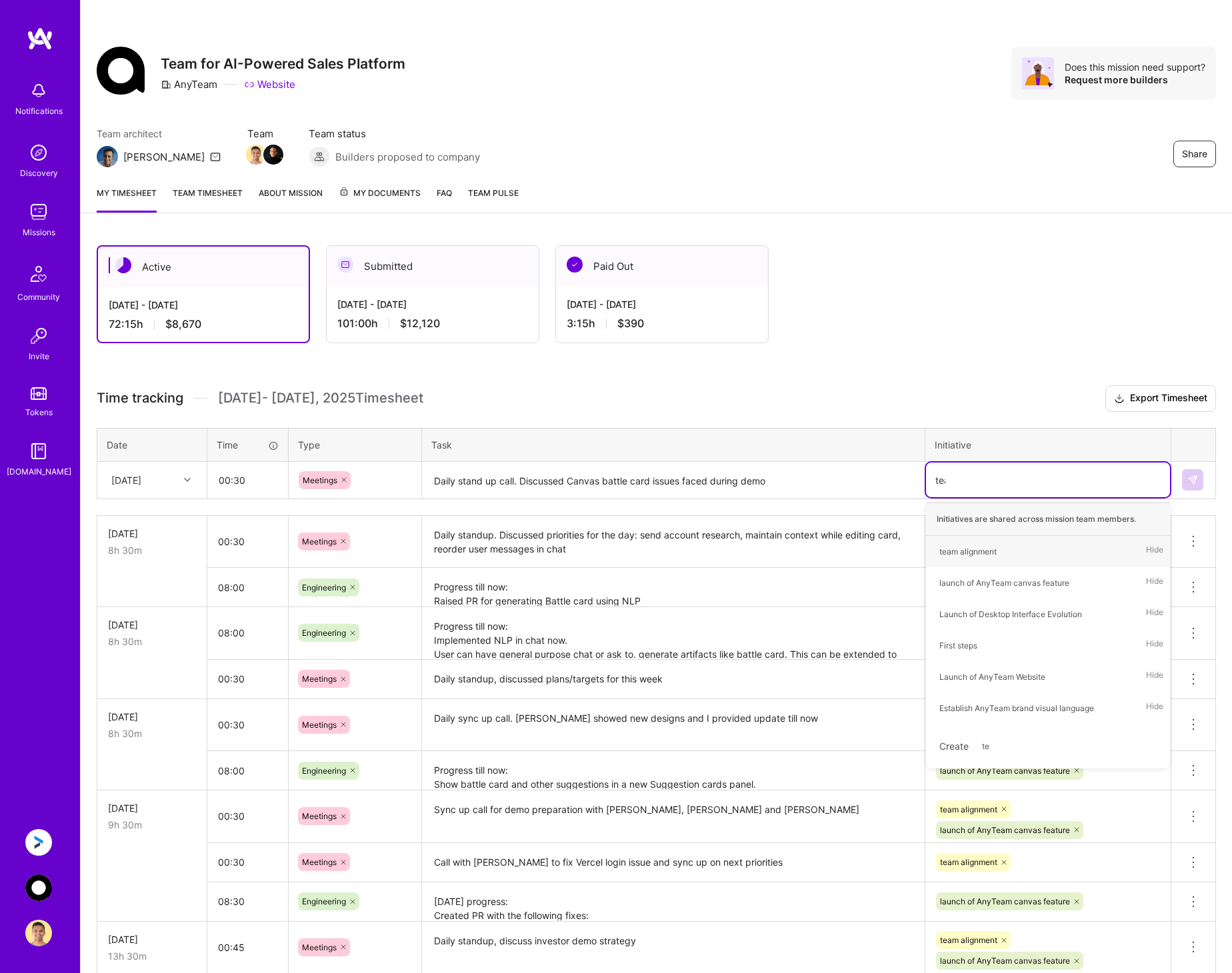
type input "team"
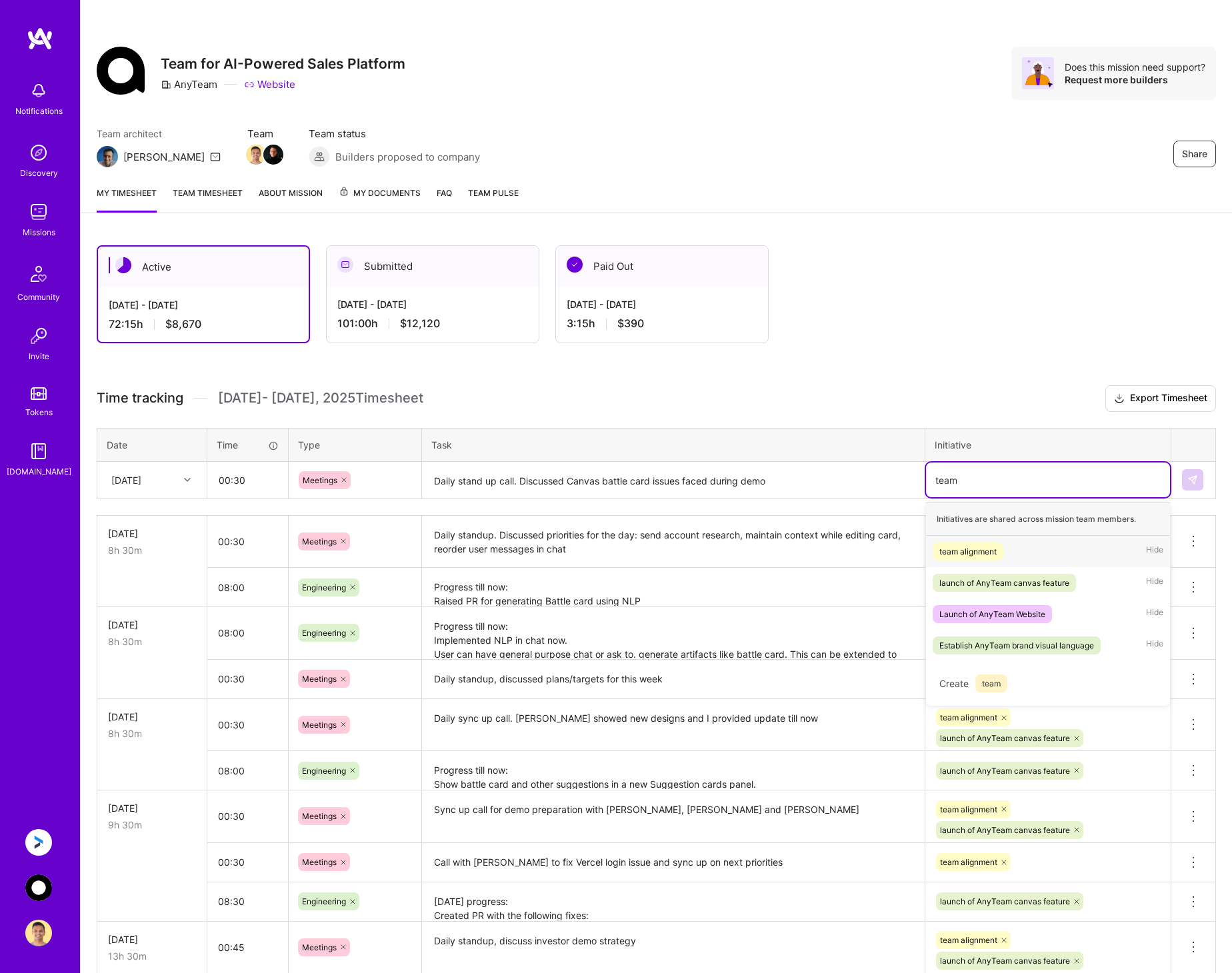
click at [1007, 547] on div "team alignment Hide" at bounding box center [1048, 551] width 244 height 31
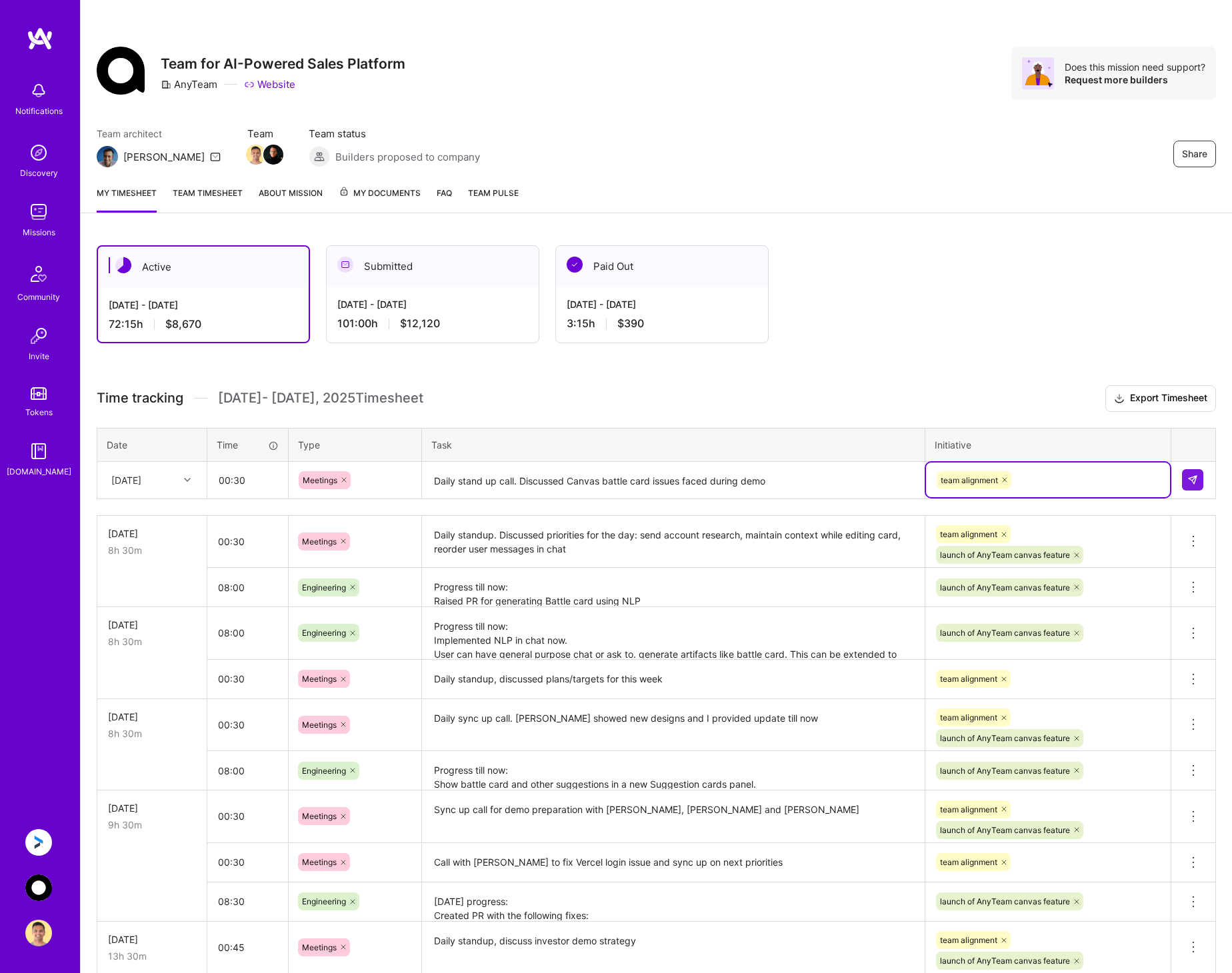
type input "l"
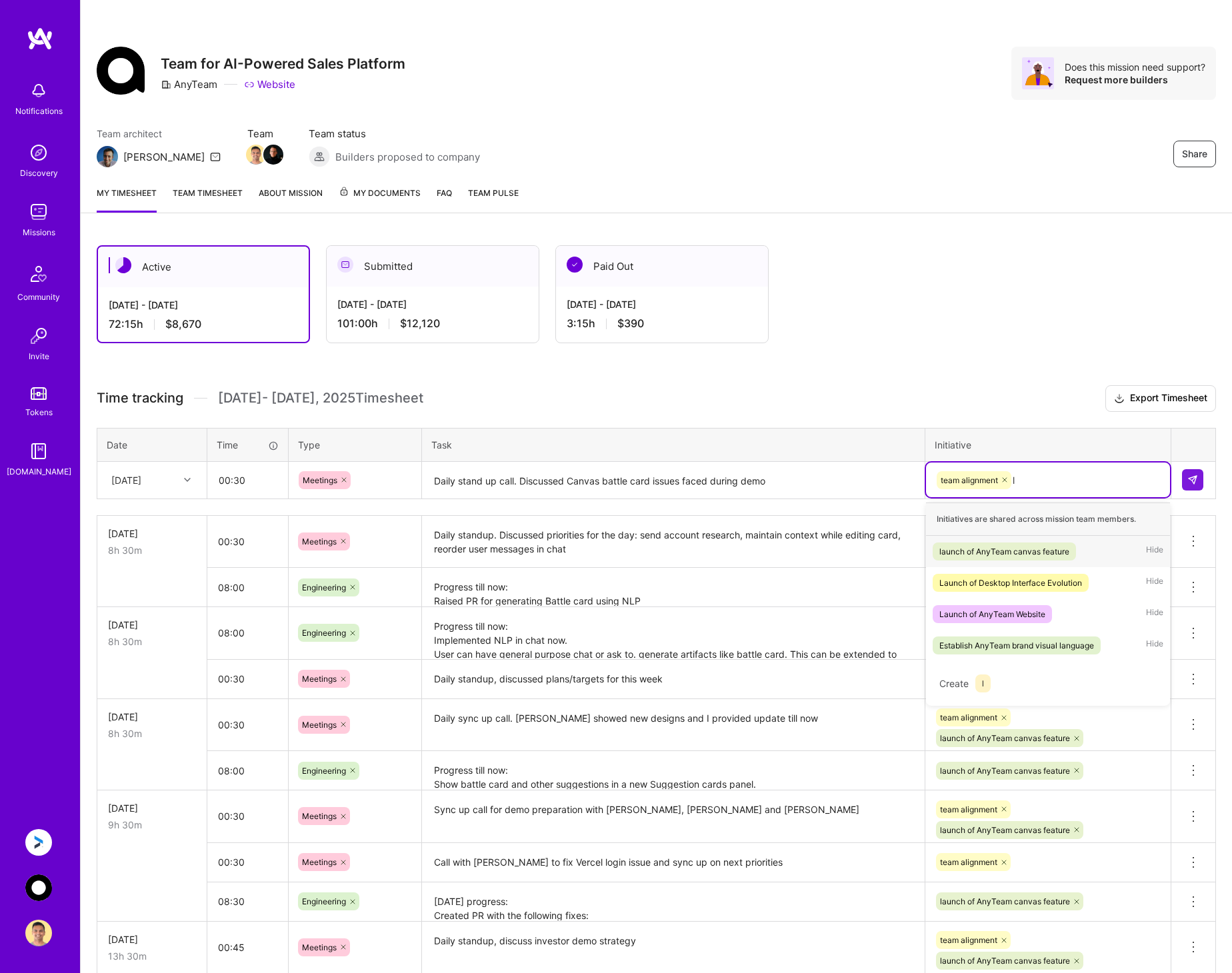
click at [1035, 547] on div "launch of AnyTeam canvas feature" at bounding box center [1004, 551] width 130 height 14
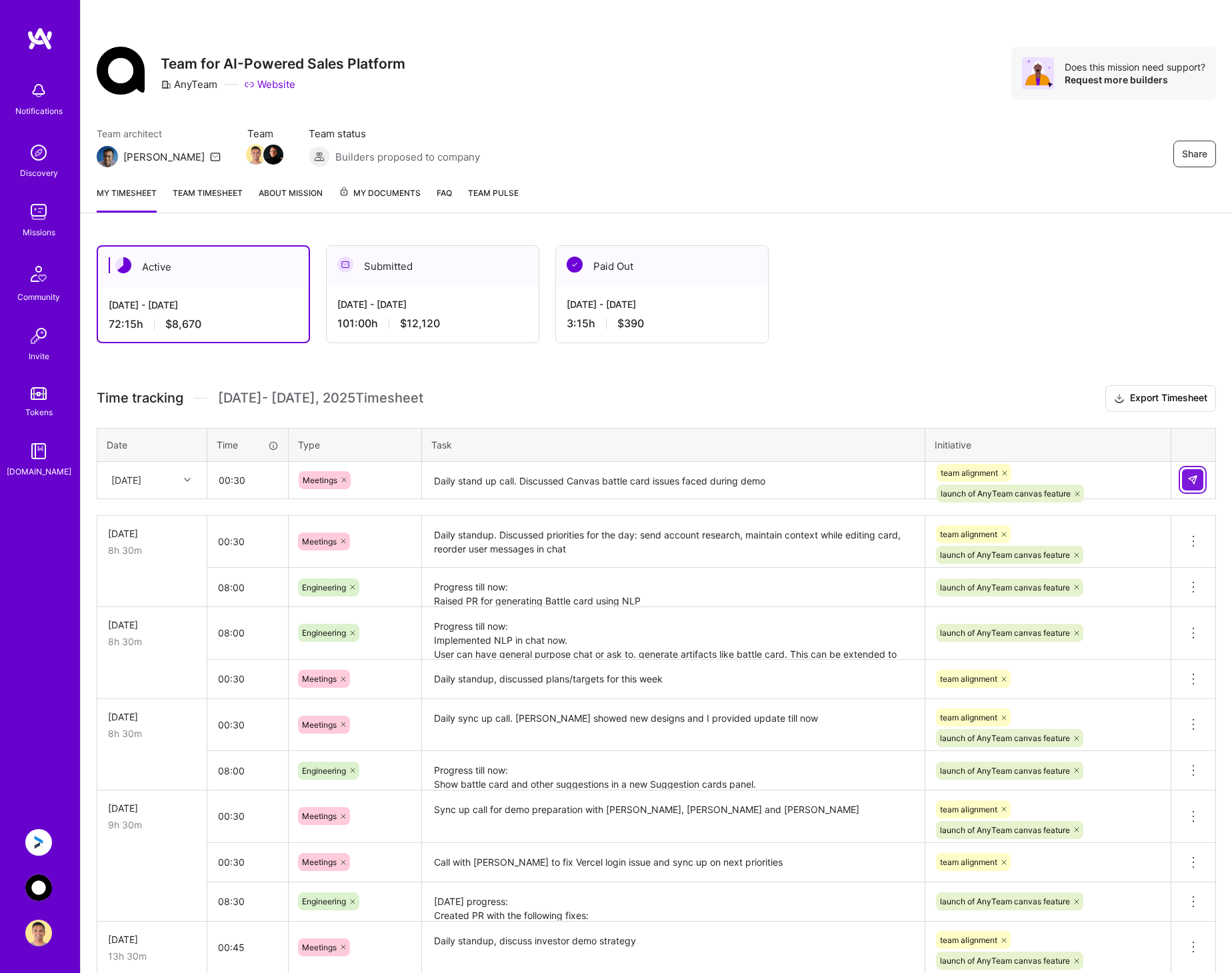
click at [1196, 481] on img at bounding box center [1192, 480] width 11 height 11
